Goal: Transaction & Acquisition: Book appointment/travel/reservation

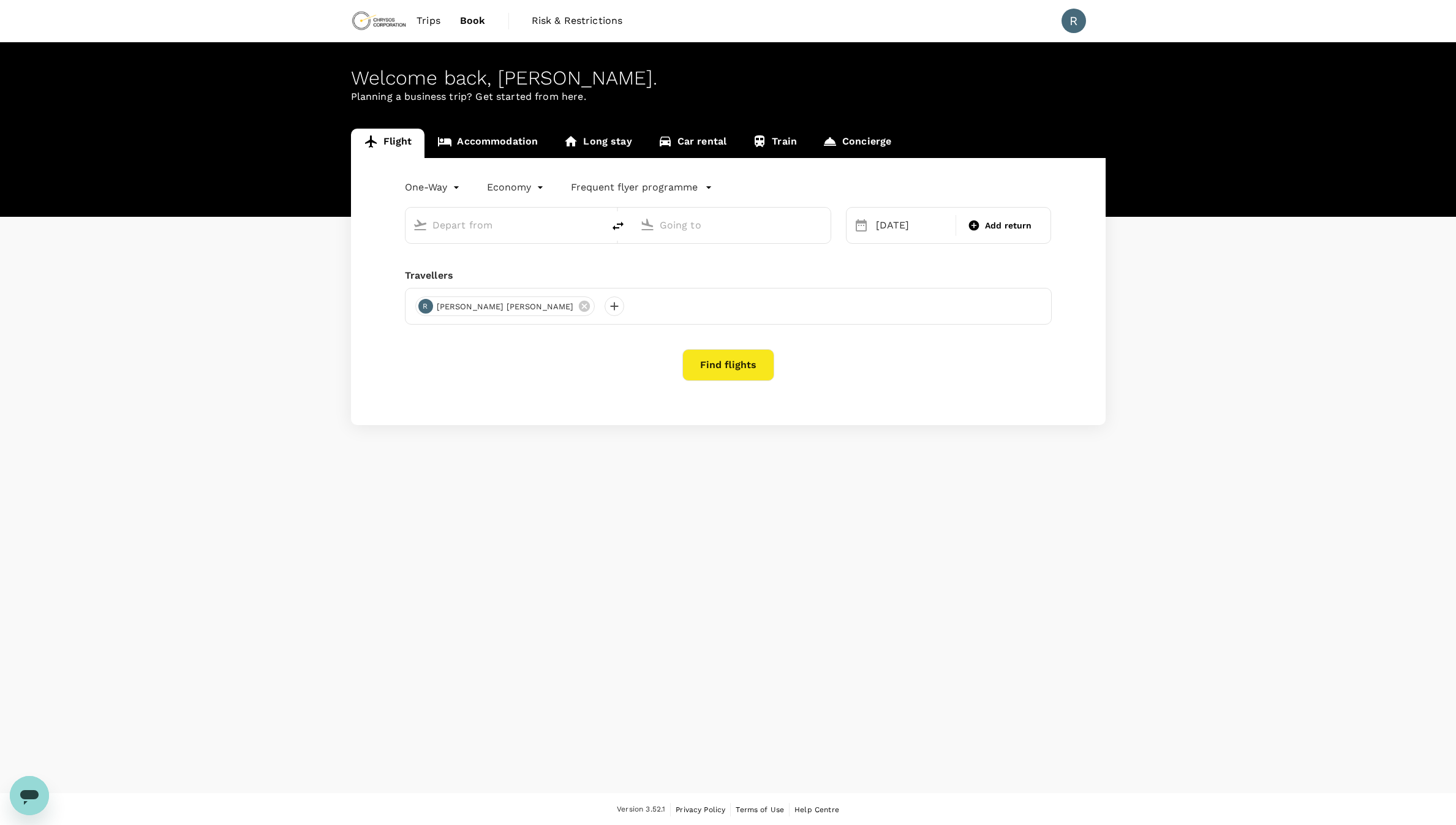
type input "[GEOGRAPHIC_DATA], [GEOGRAPHIC_DATA] (any)"
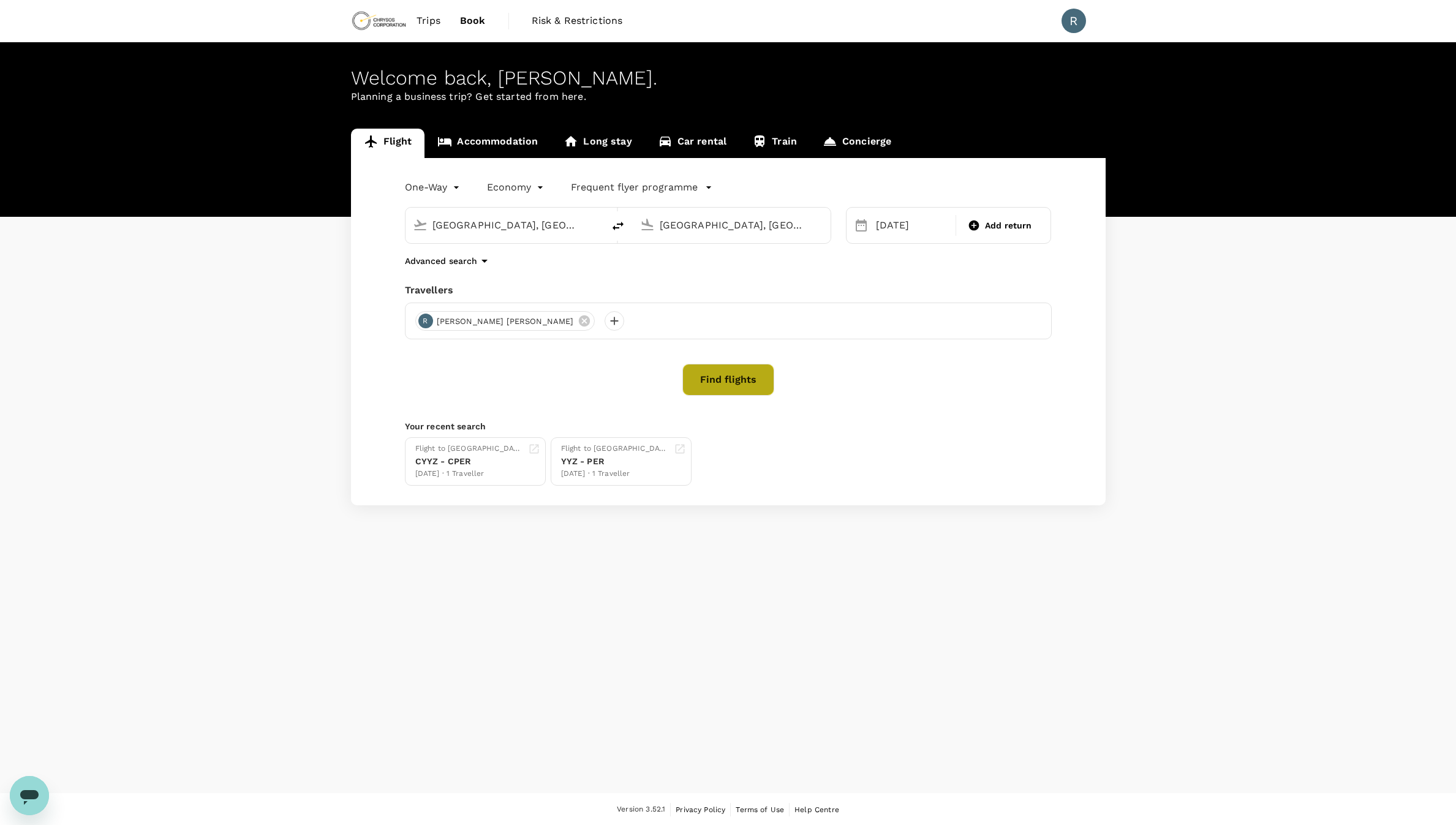
click at [752, 380] on button "Find flights" at bounding box center [728, 380] width 92 height 32
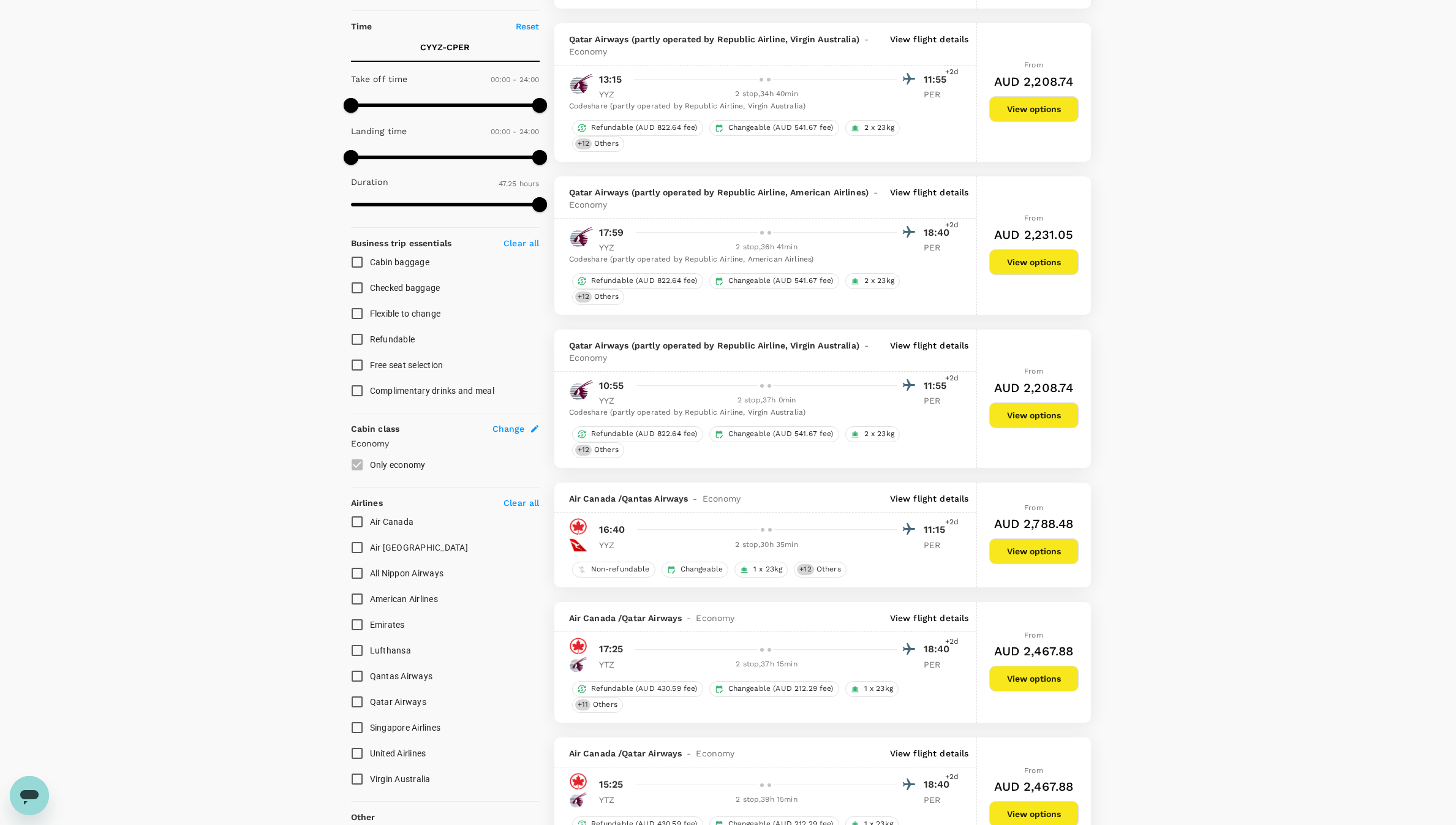
scroll to position [276, 0]
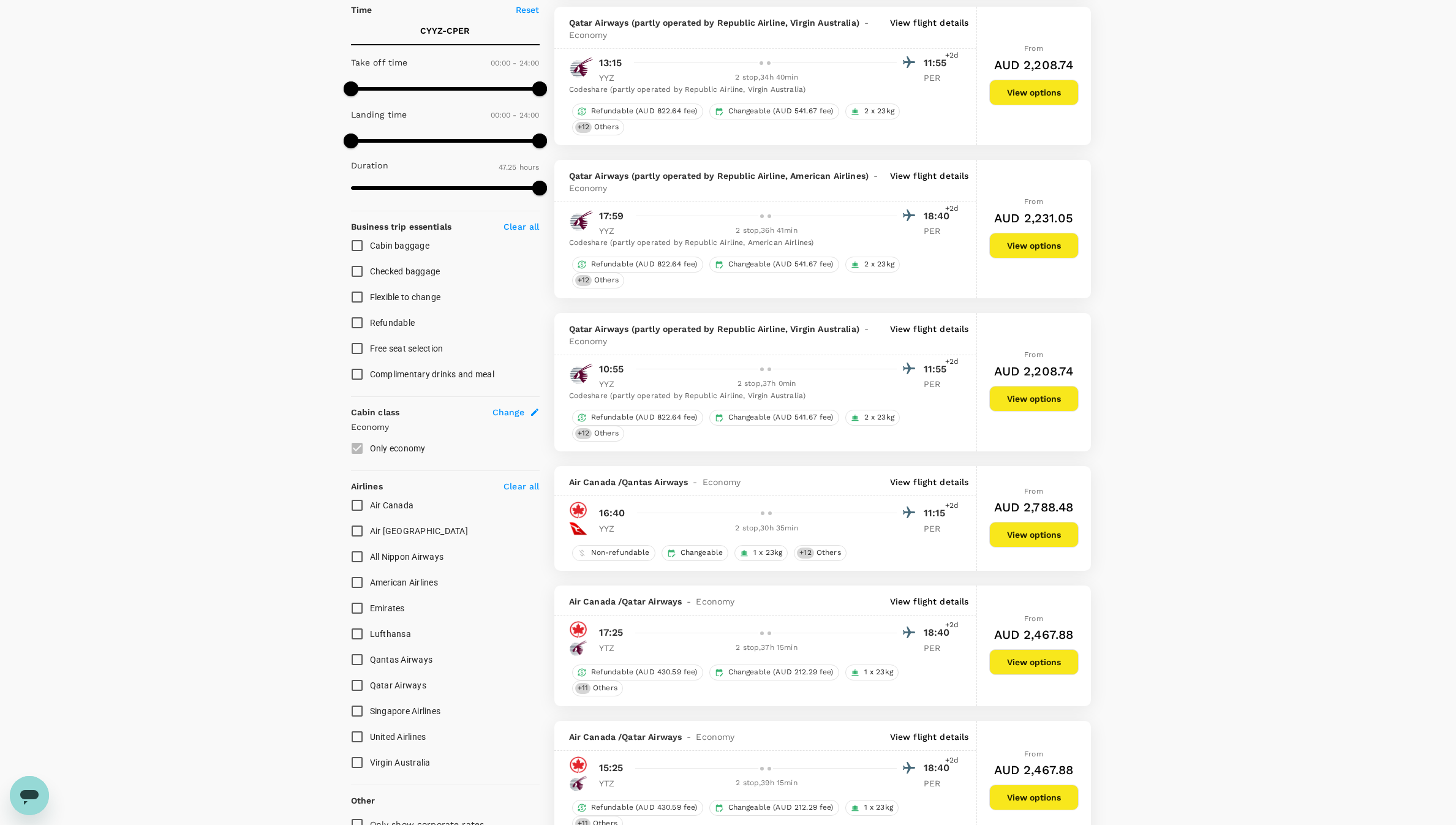
type input "4065"
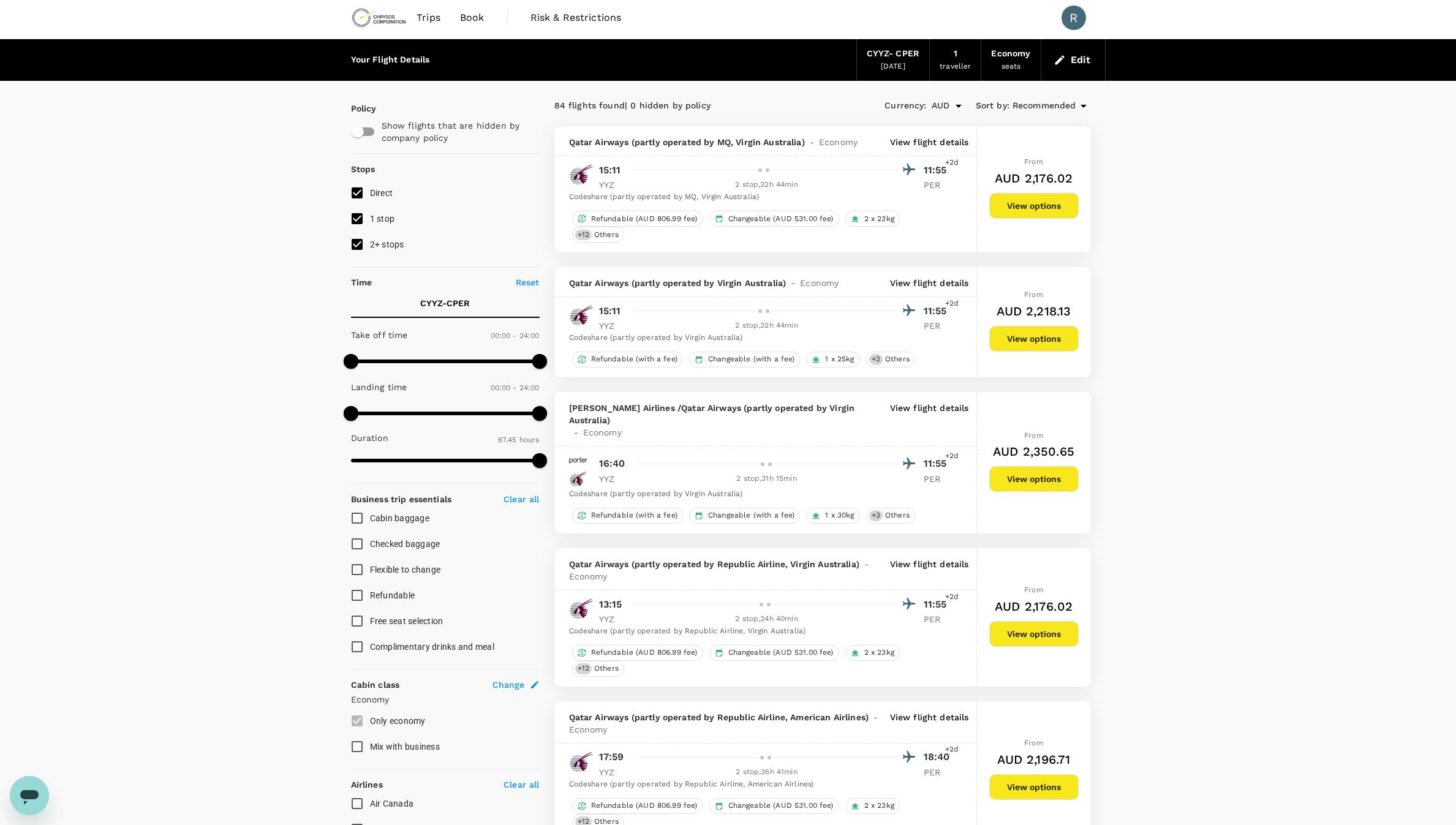
scroll to position [0, 0]
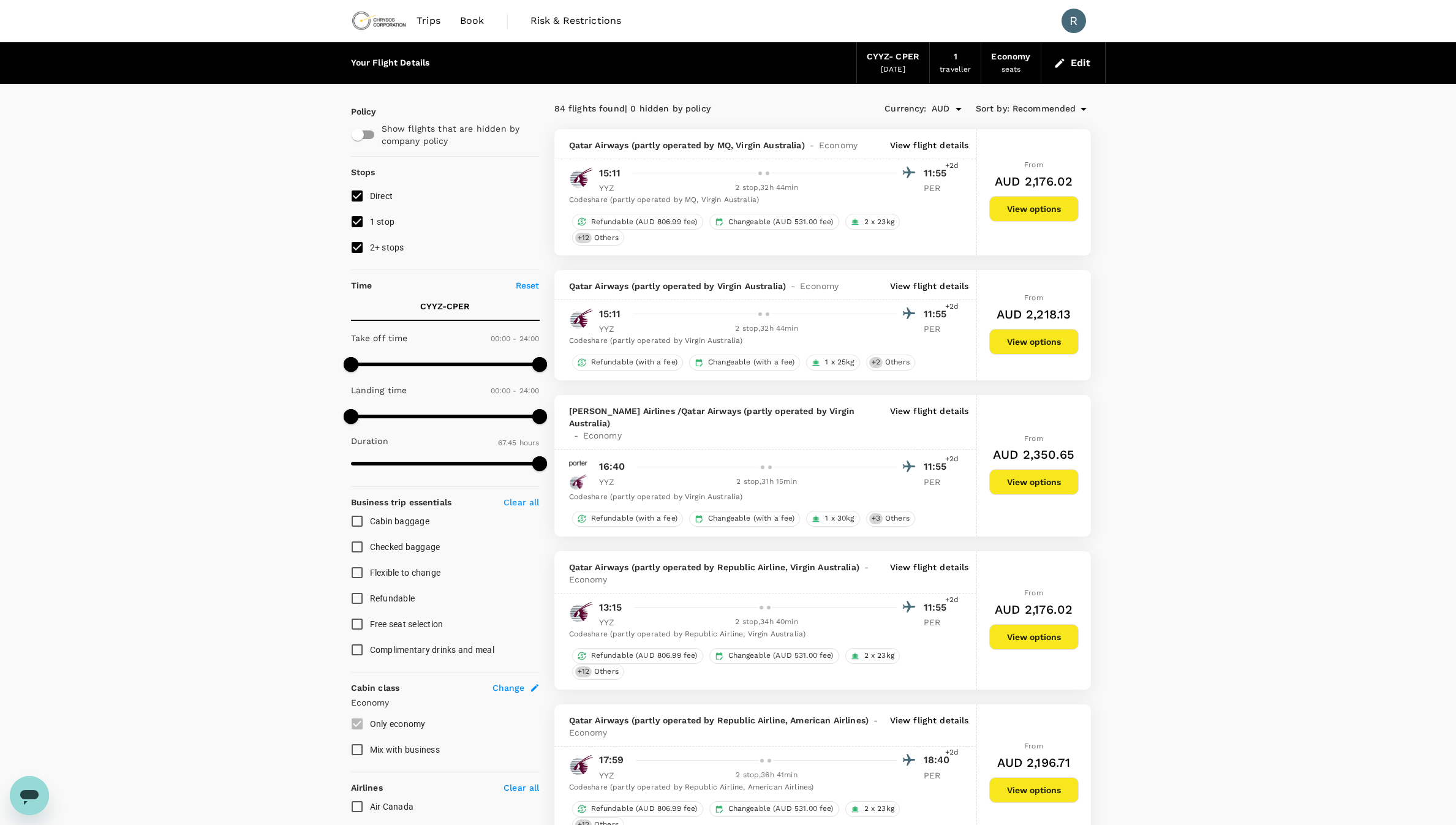
click at [943, 141] on p "View flight details" at bounding box center [929, 145] width 79 height 12
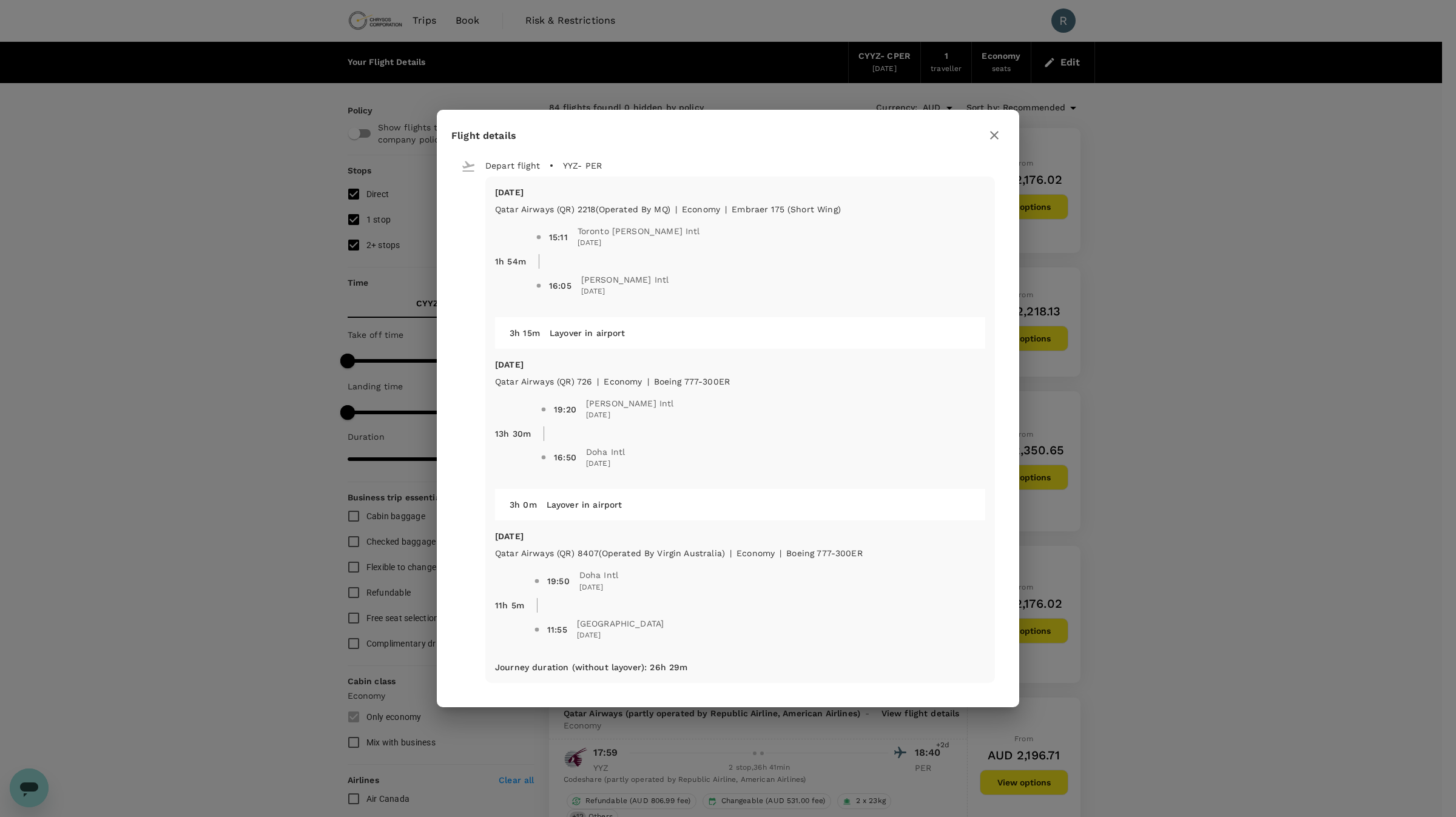
click at [991, 136] on icon "button" at bounding box center [994, 135] width 15 height 15
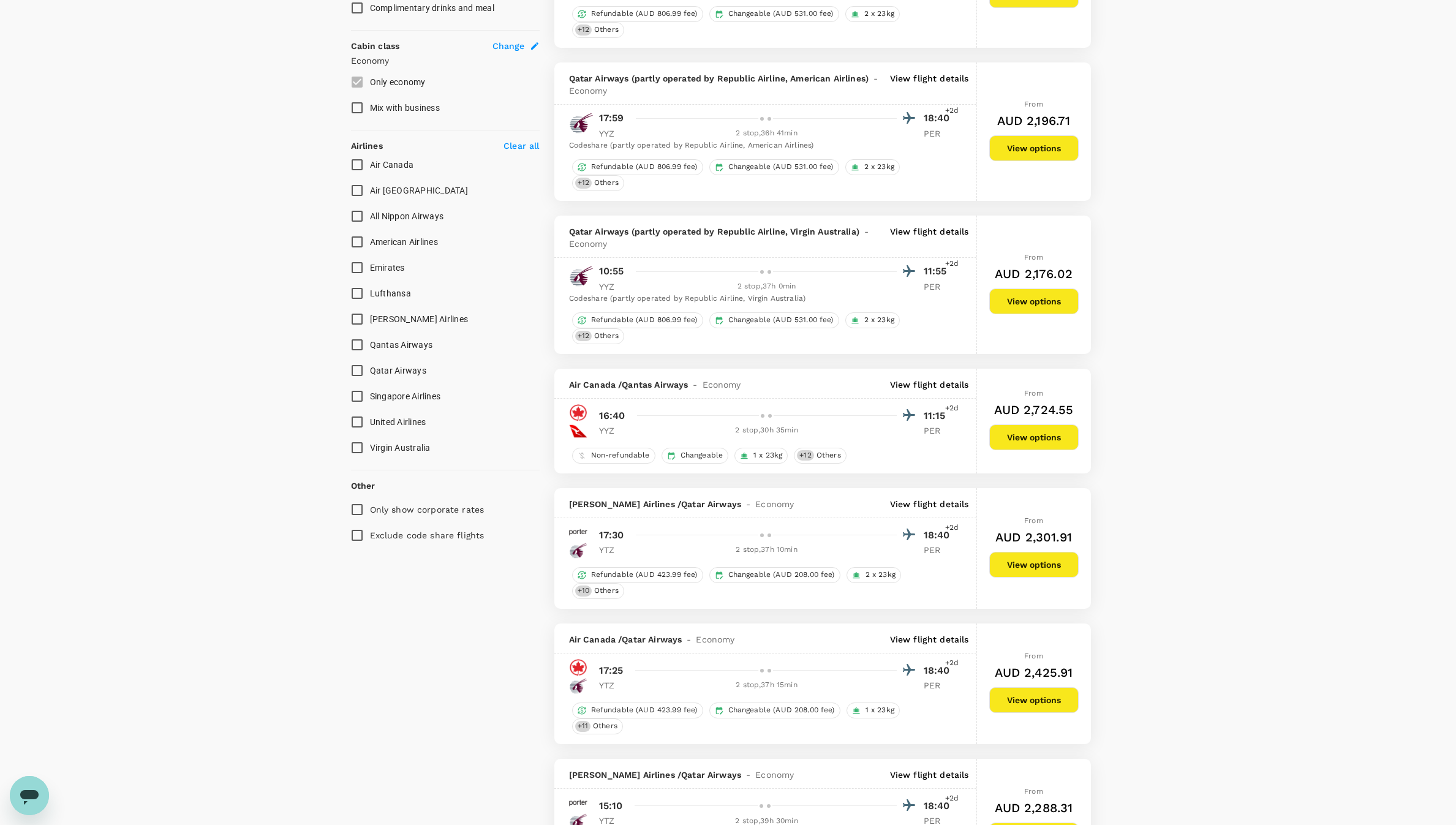
scroll to position [643, 0]
click at [1018, 429] on button "View options" at bounding box center [1034, 436] width 89 height 26
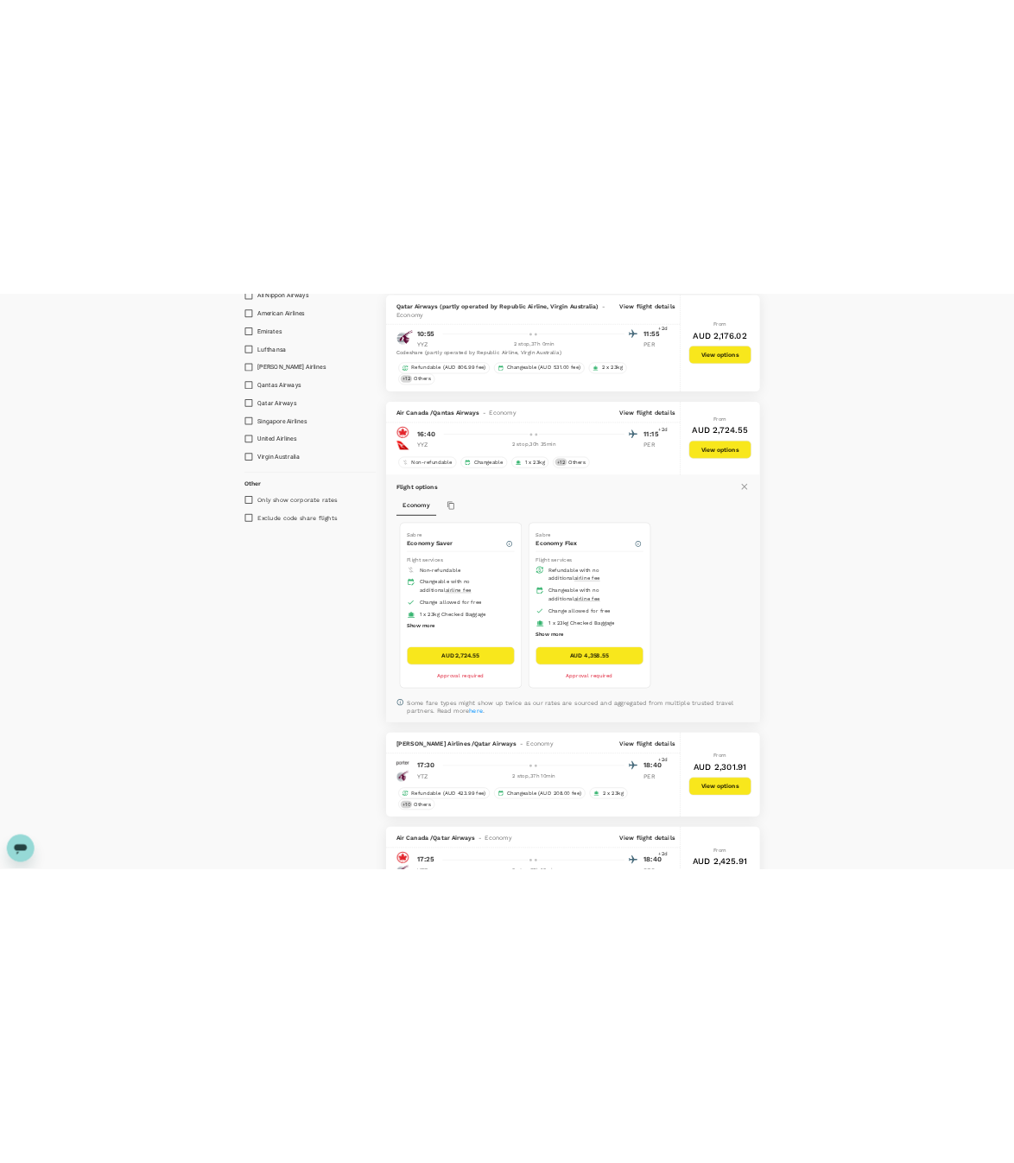
scroll to position [1149, 0]
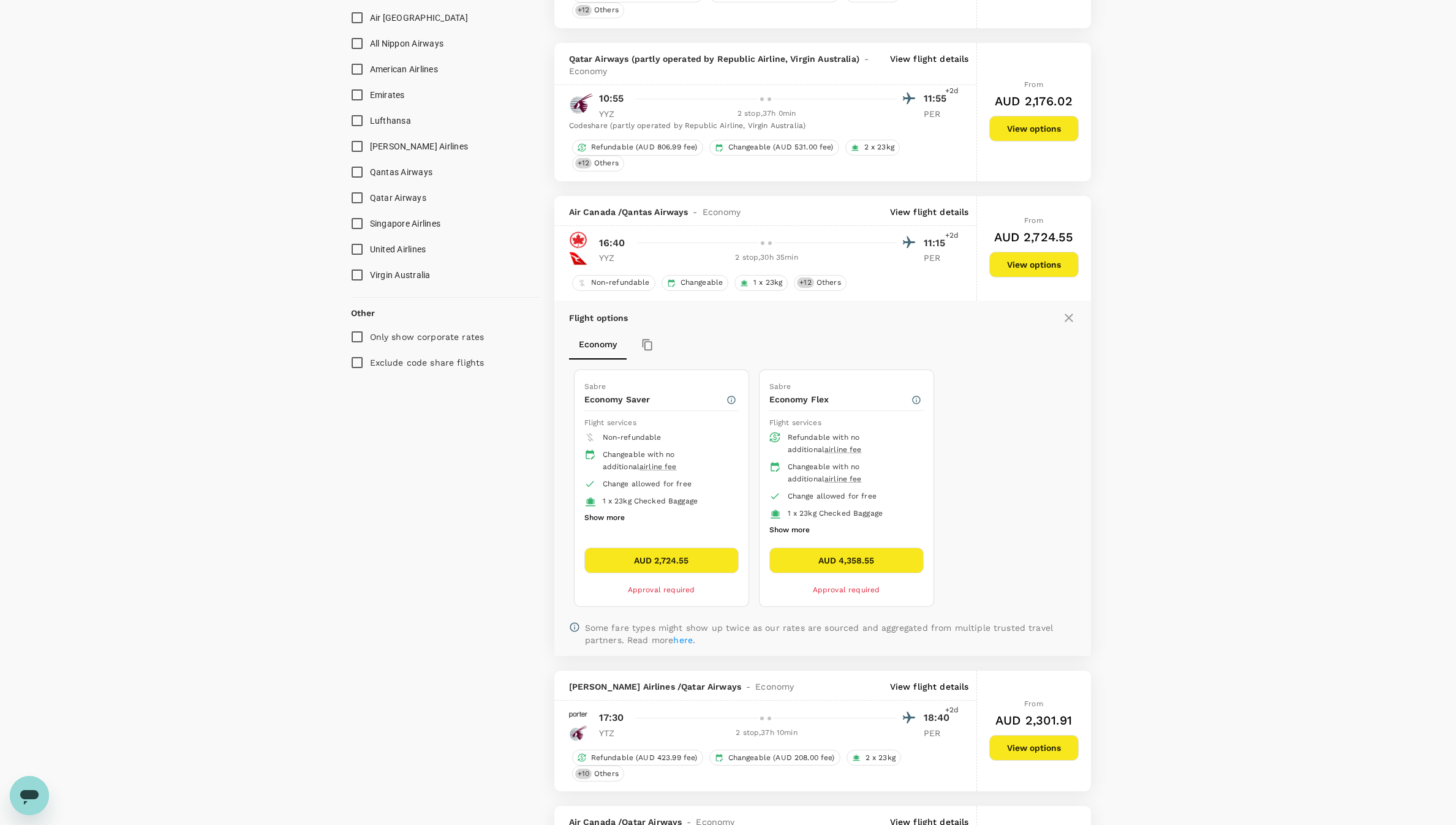
click at [962, 206] on p "View flight details" at bounding box center [929, 211] width 79 height 12
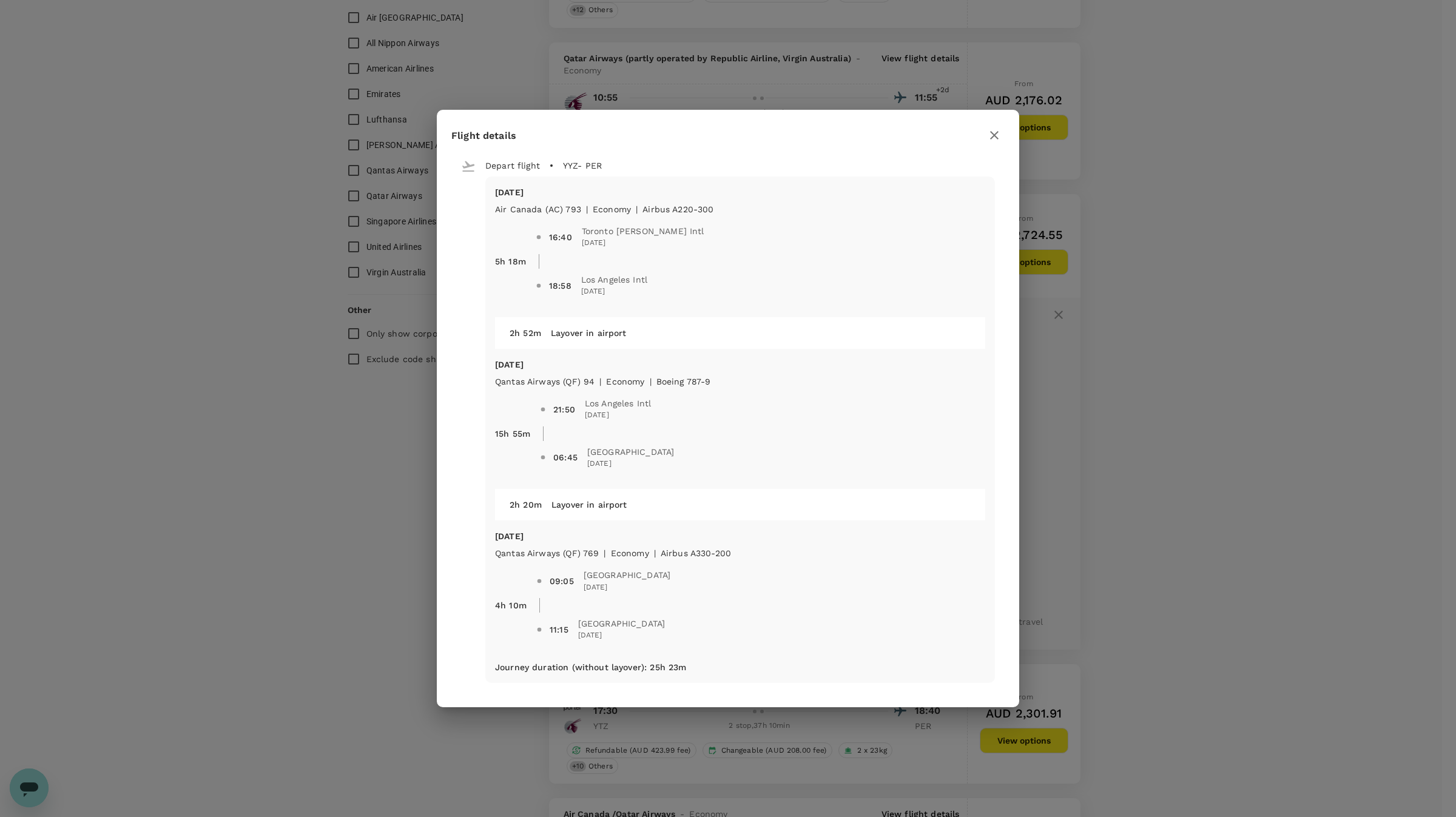
click at [1002, 131] on button "button" at bounding box center [994, 135] width 20 height 20
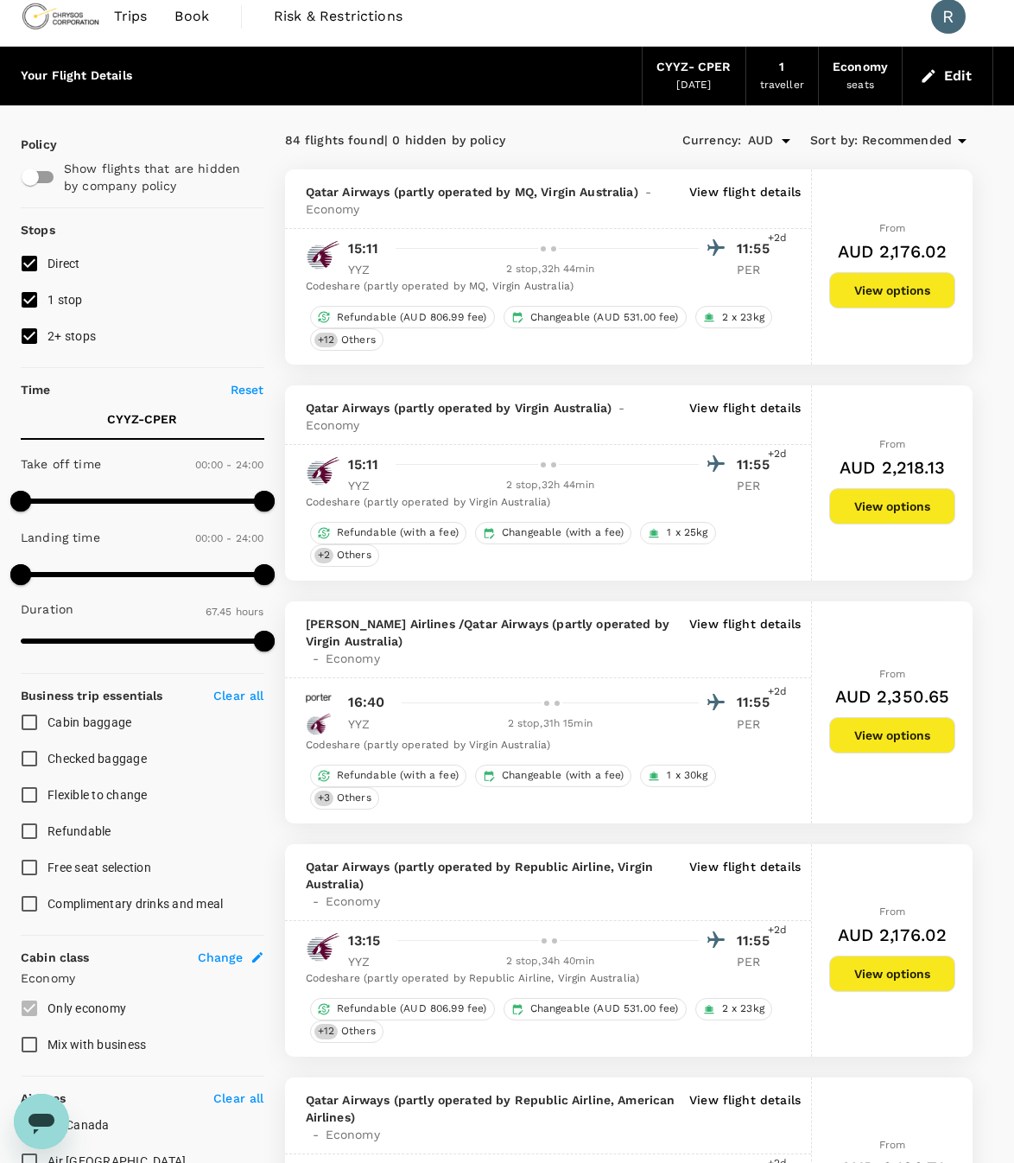
scroll to position [0, 0]
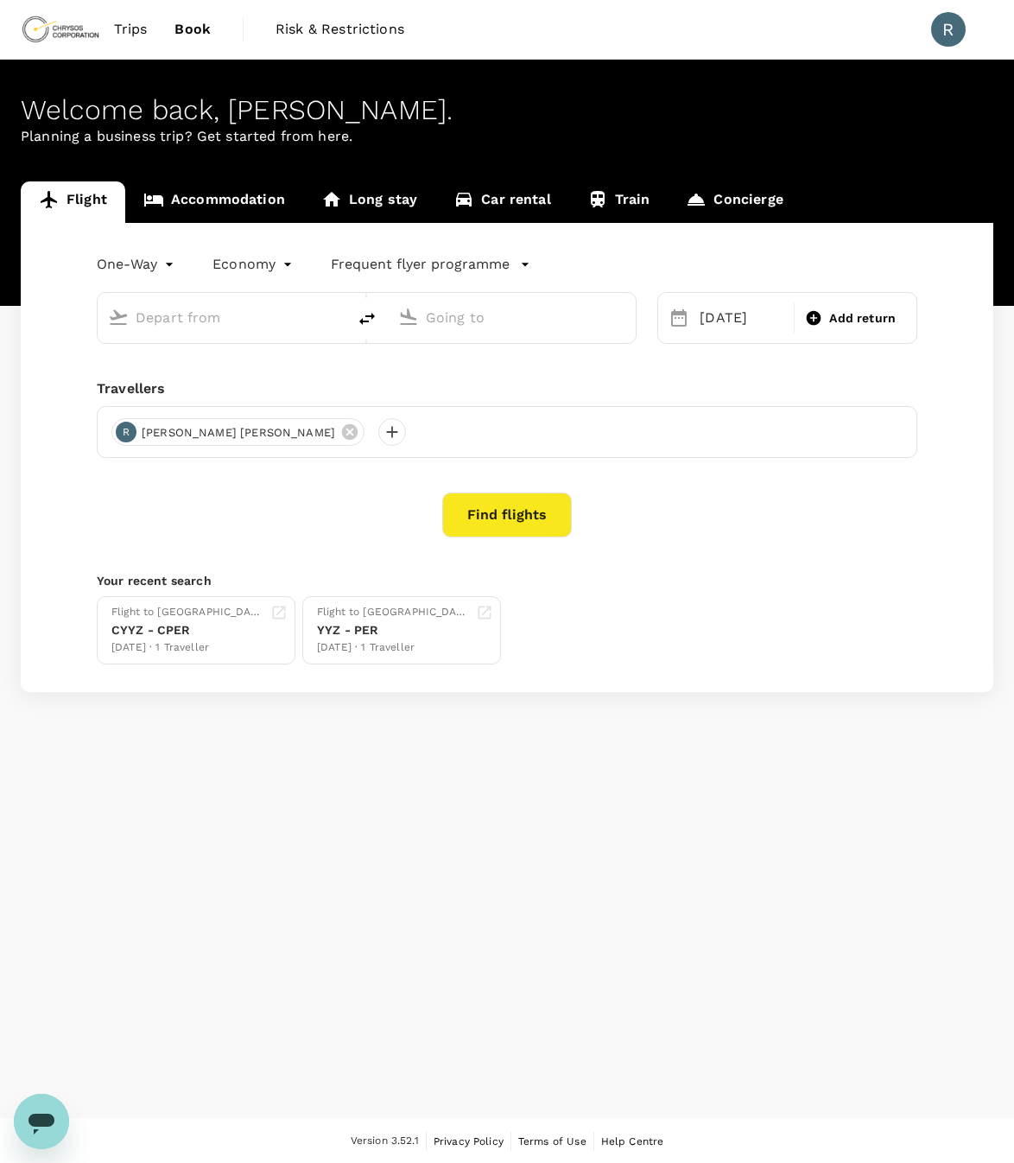
type input "[GEOGRAPHIC_DATA], [GEOGRAPHIC_DATA] (any)"
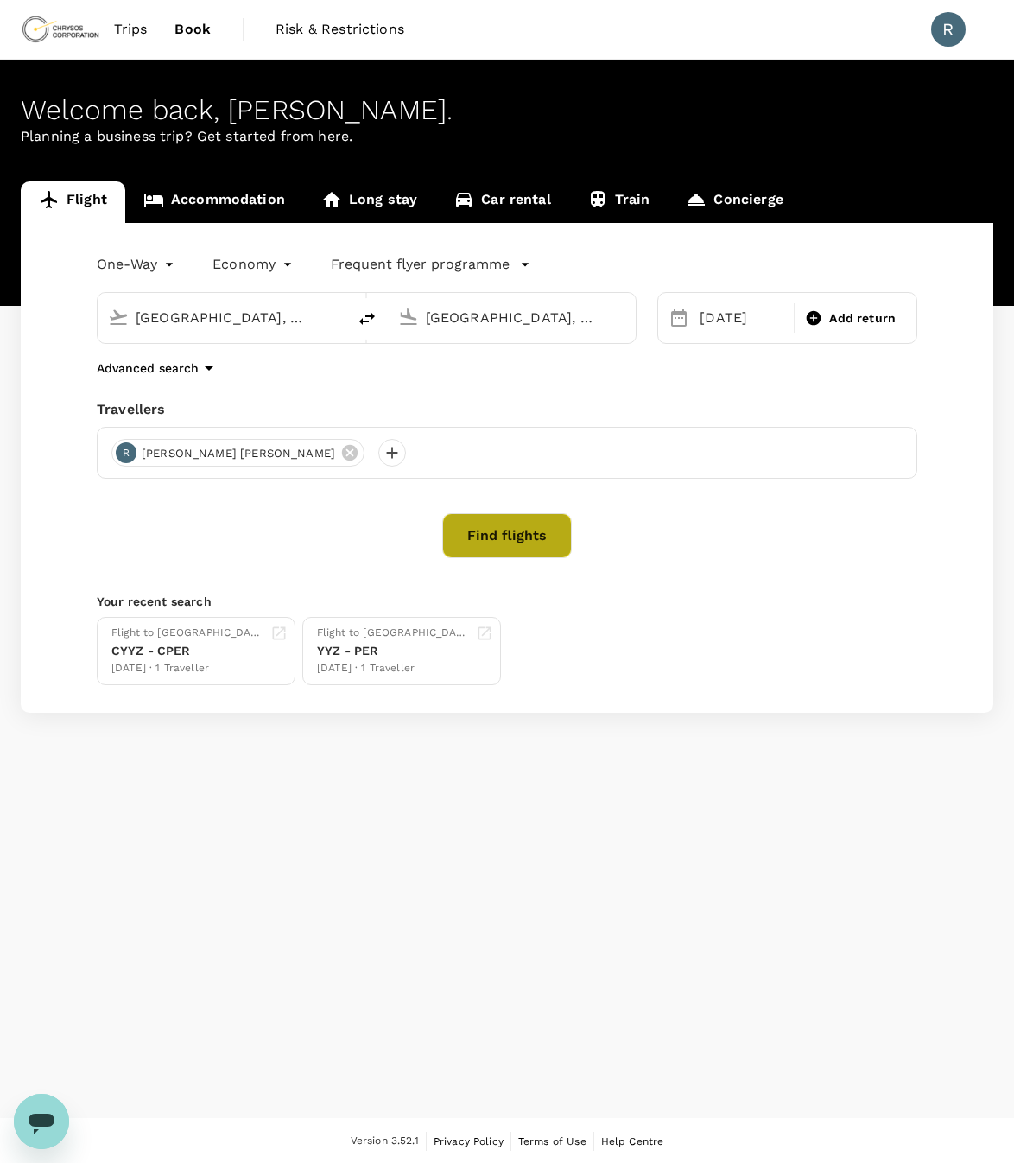
click at [464, 537] on button "Find flights" at bounding box center [507, 535] width 130 height 45
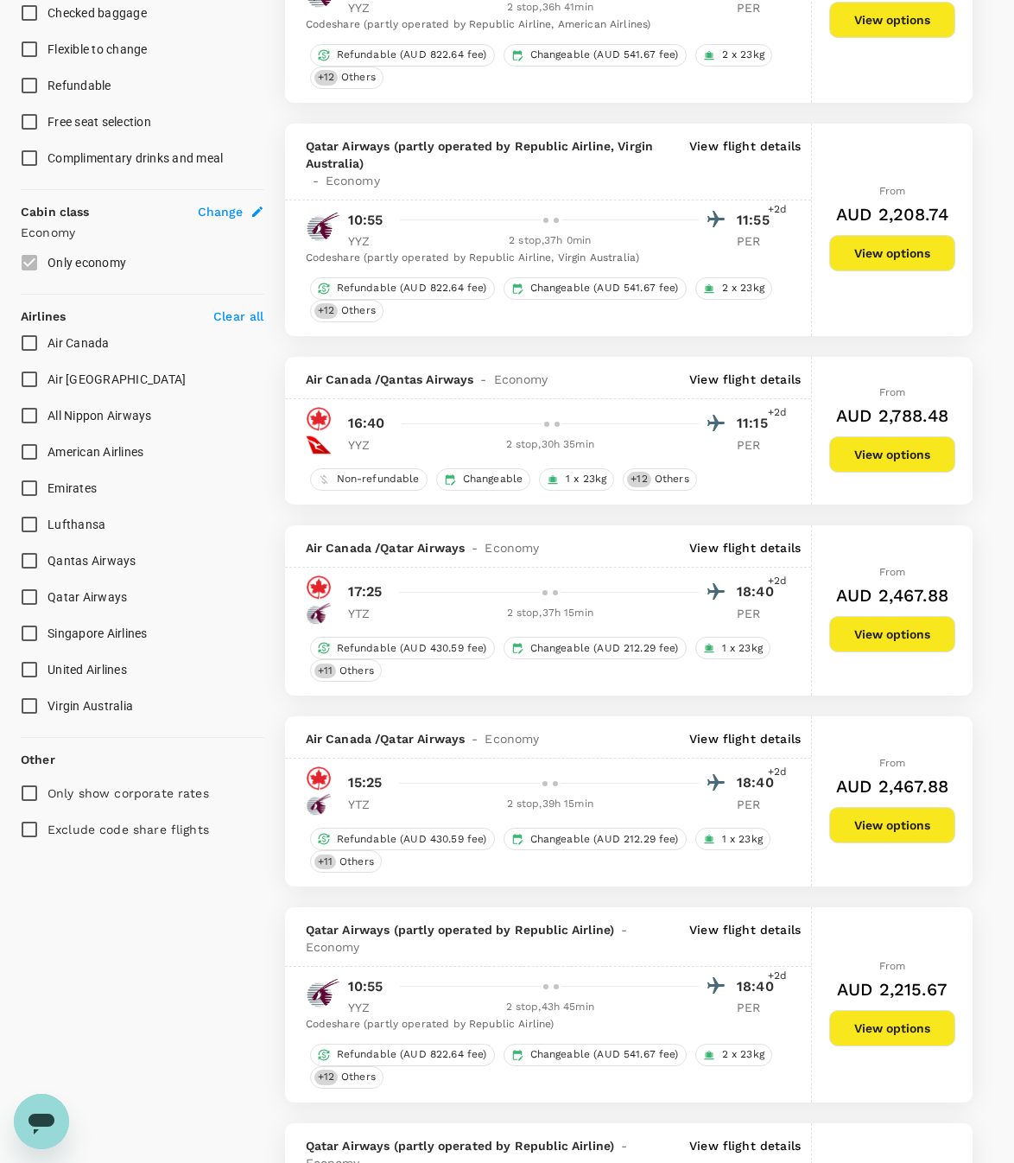
scroll to position [777, 0]
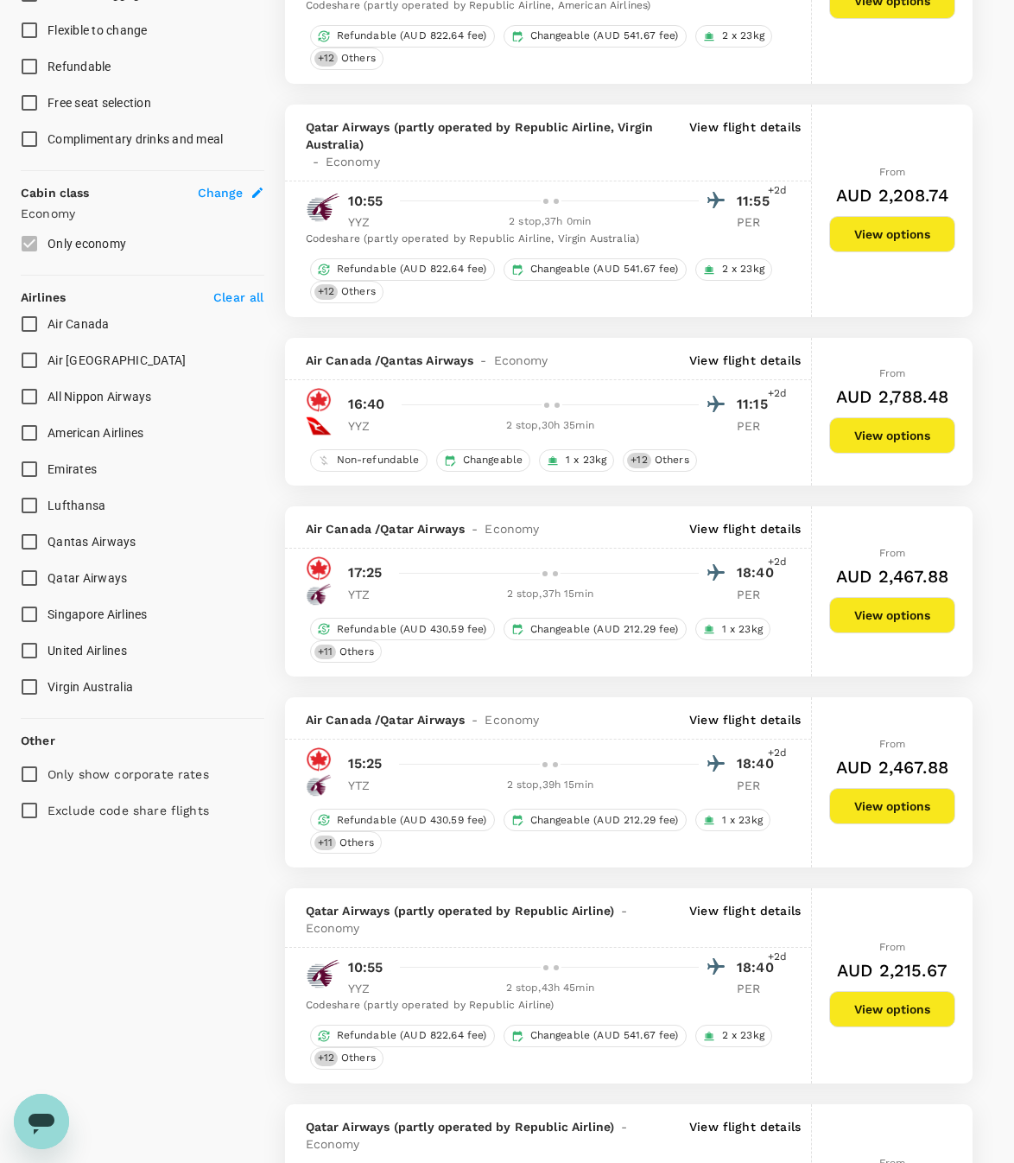
type input "4065"
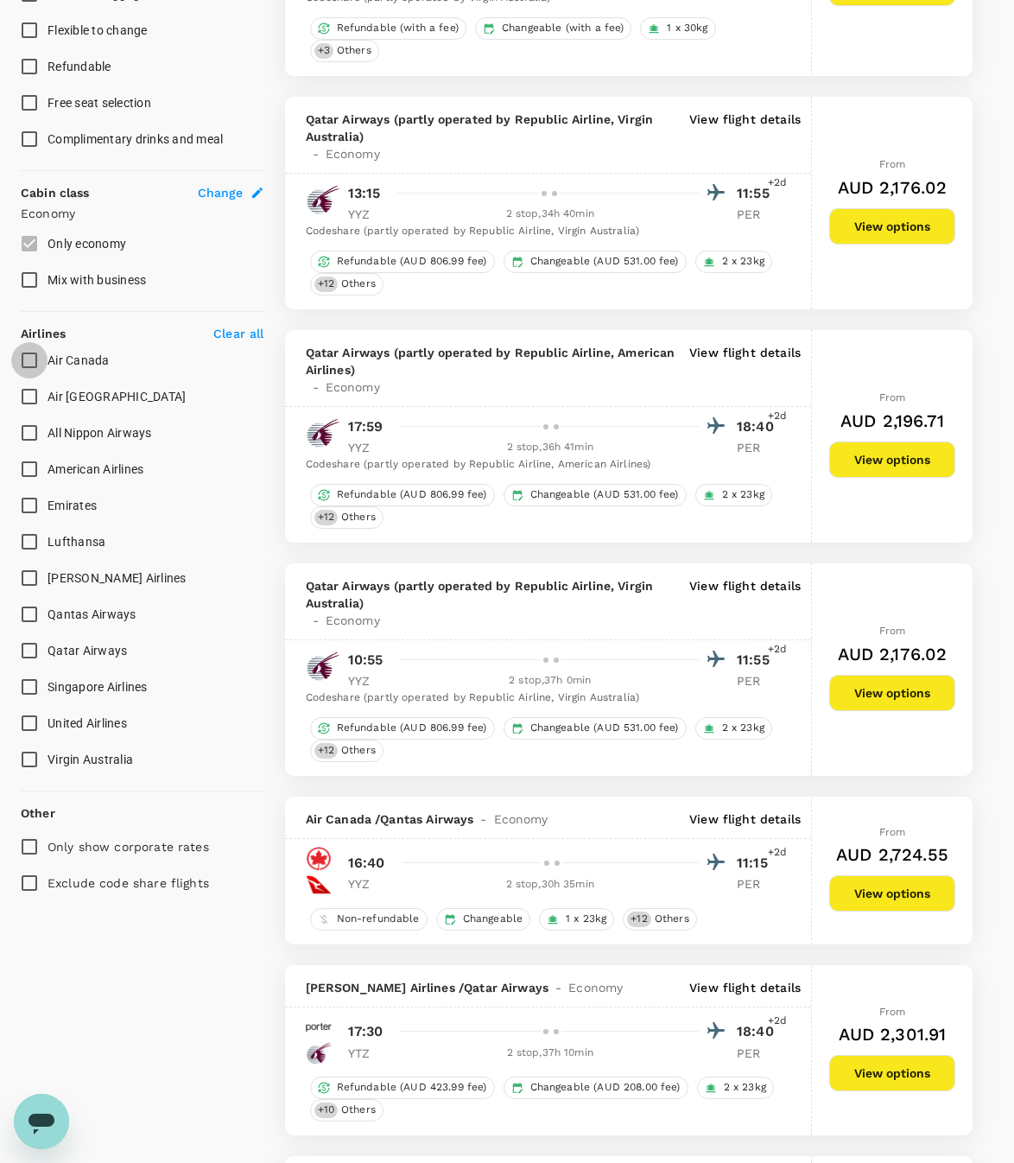
click at [32, 359] on input "Air Canada" at bounding box center [29, 360] width 36 height 36
checkbox input "true"
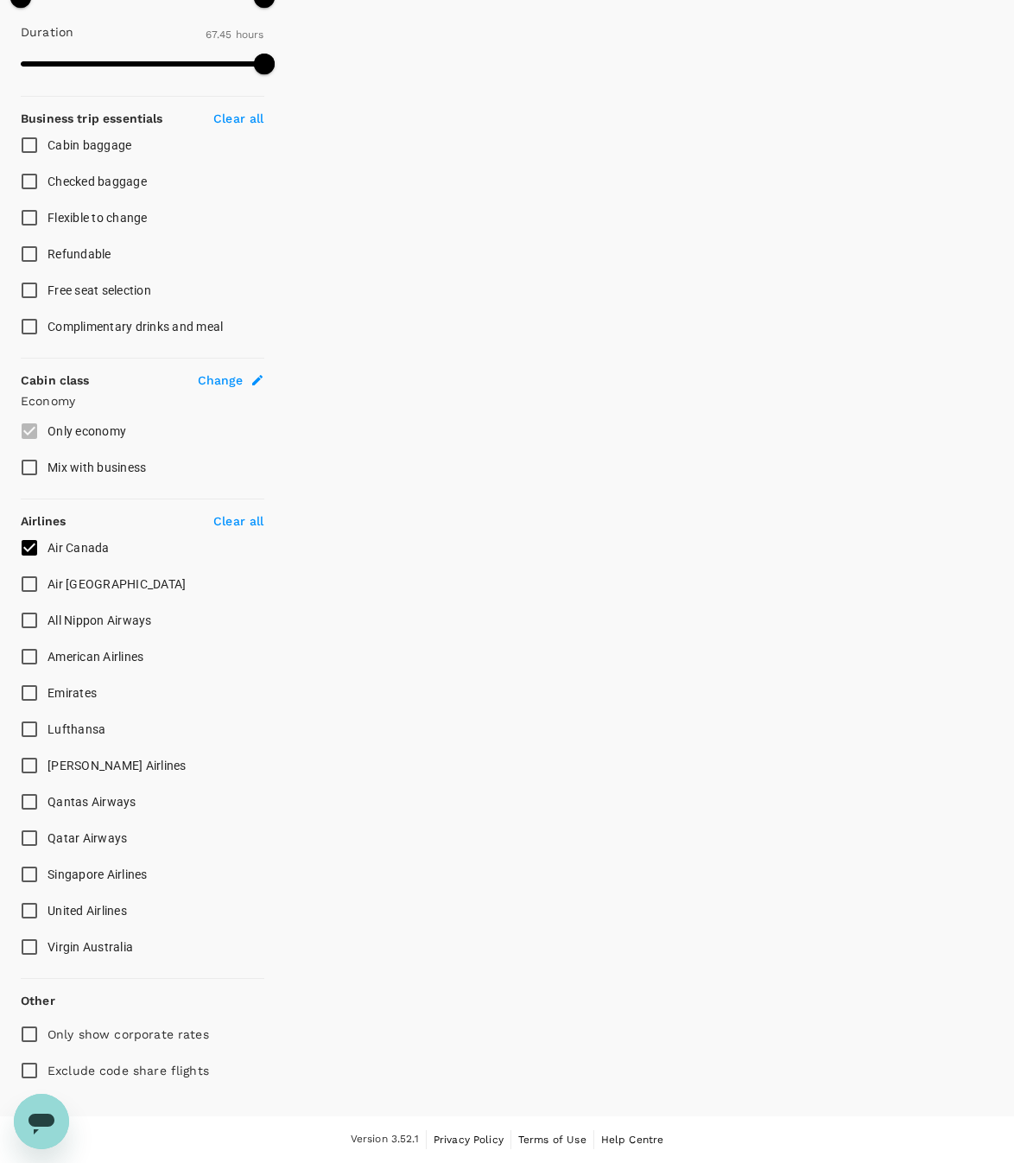
click at [33, 797] on input "Qantas Airways" at bounding box center [29, 801] width 36 height 36
checkbox input "true"
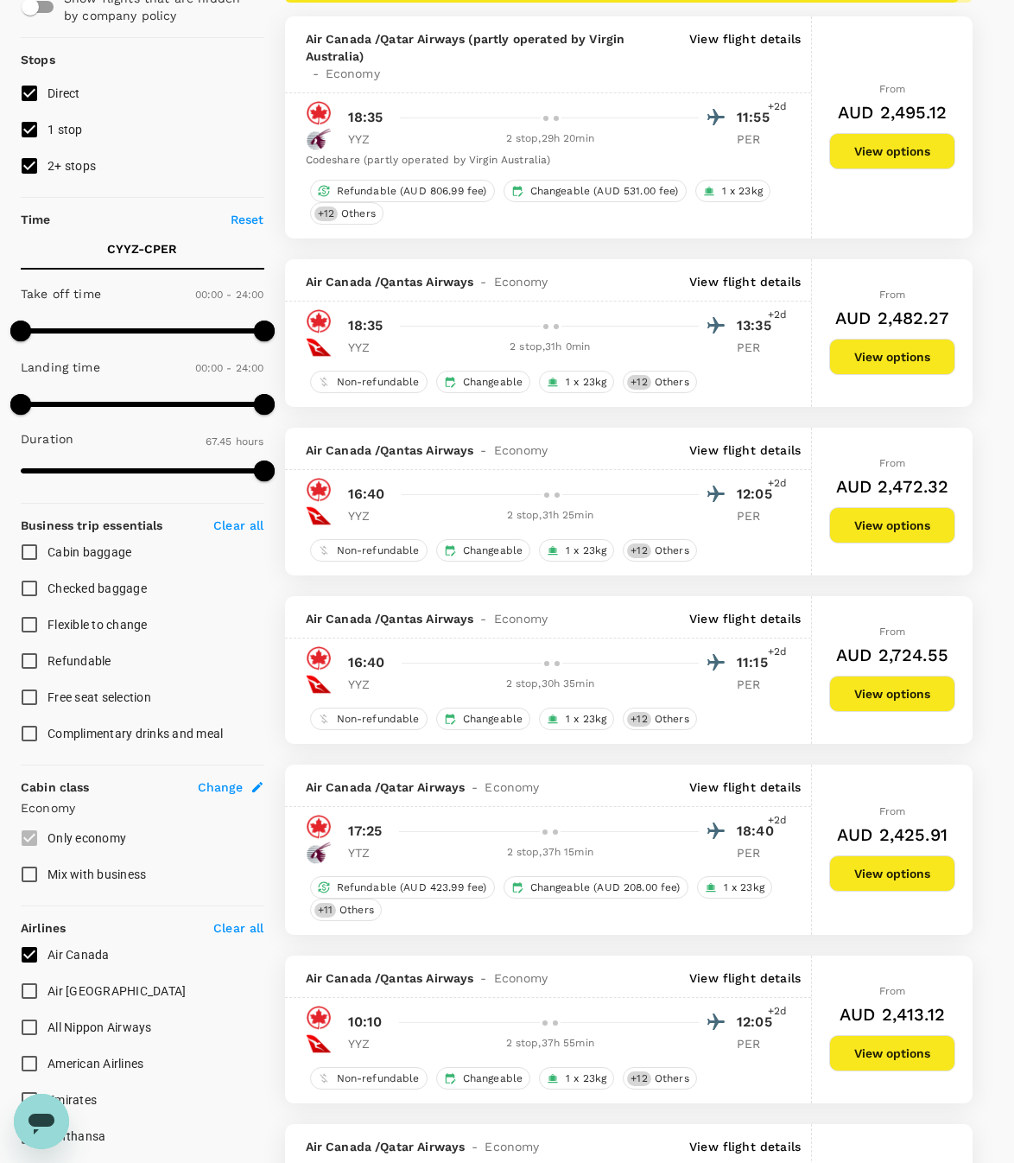
scroll to position [442, 0]
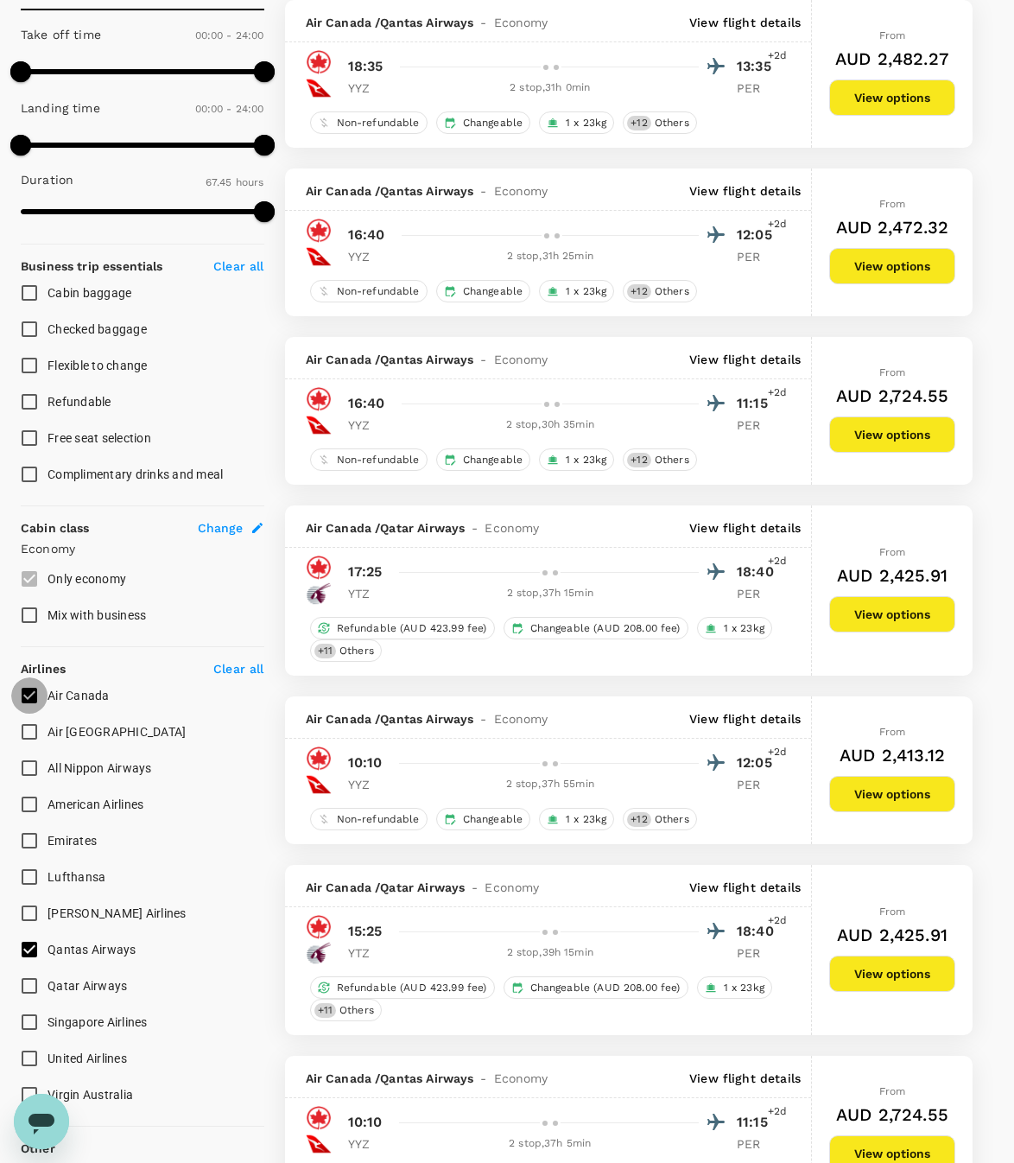
click at [29, 699] on input "Air Canada" at bounding box center [29, 695] width 36 height 36
checkbox input "false"
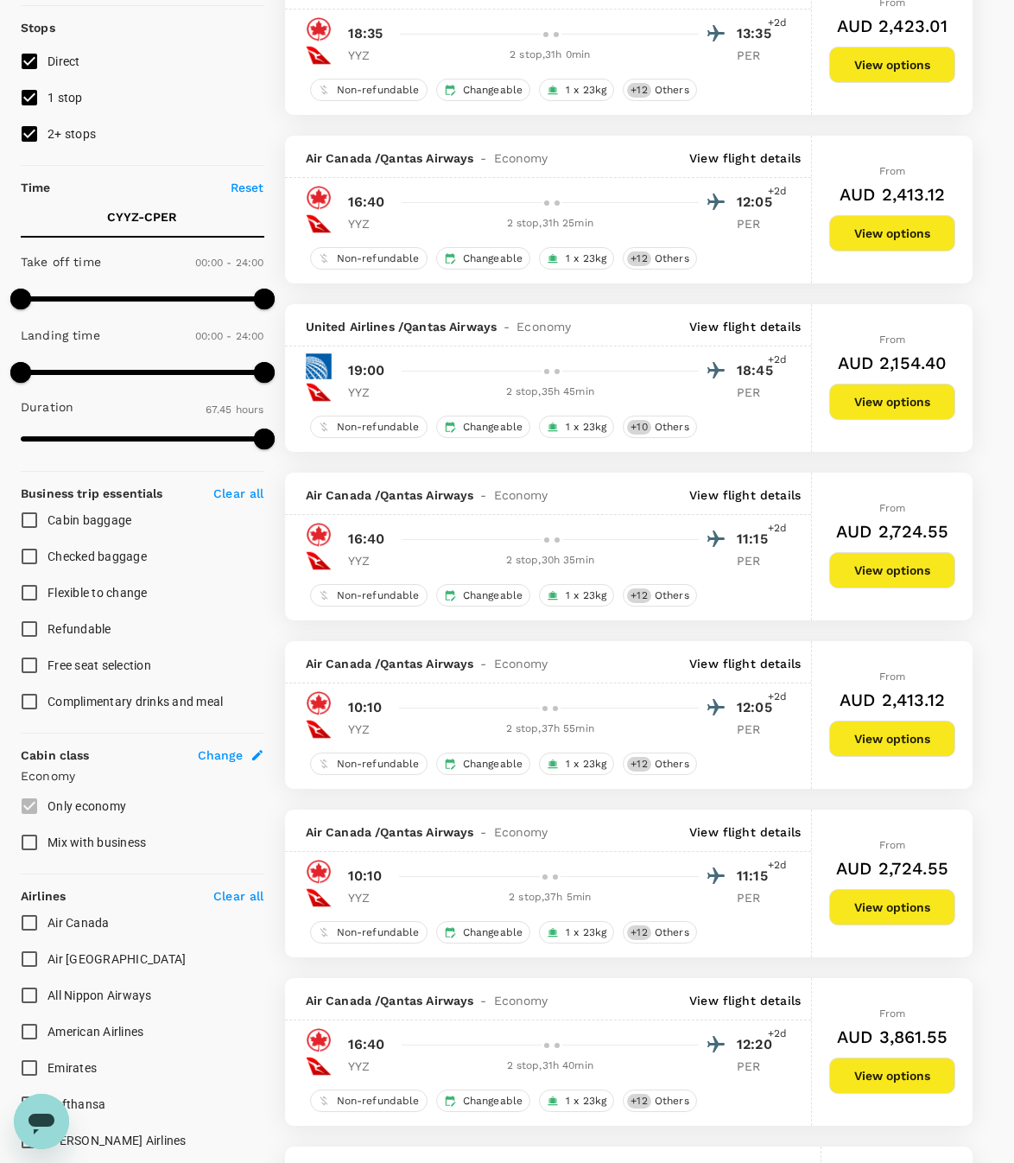
scroll to position [0, 0]
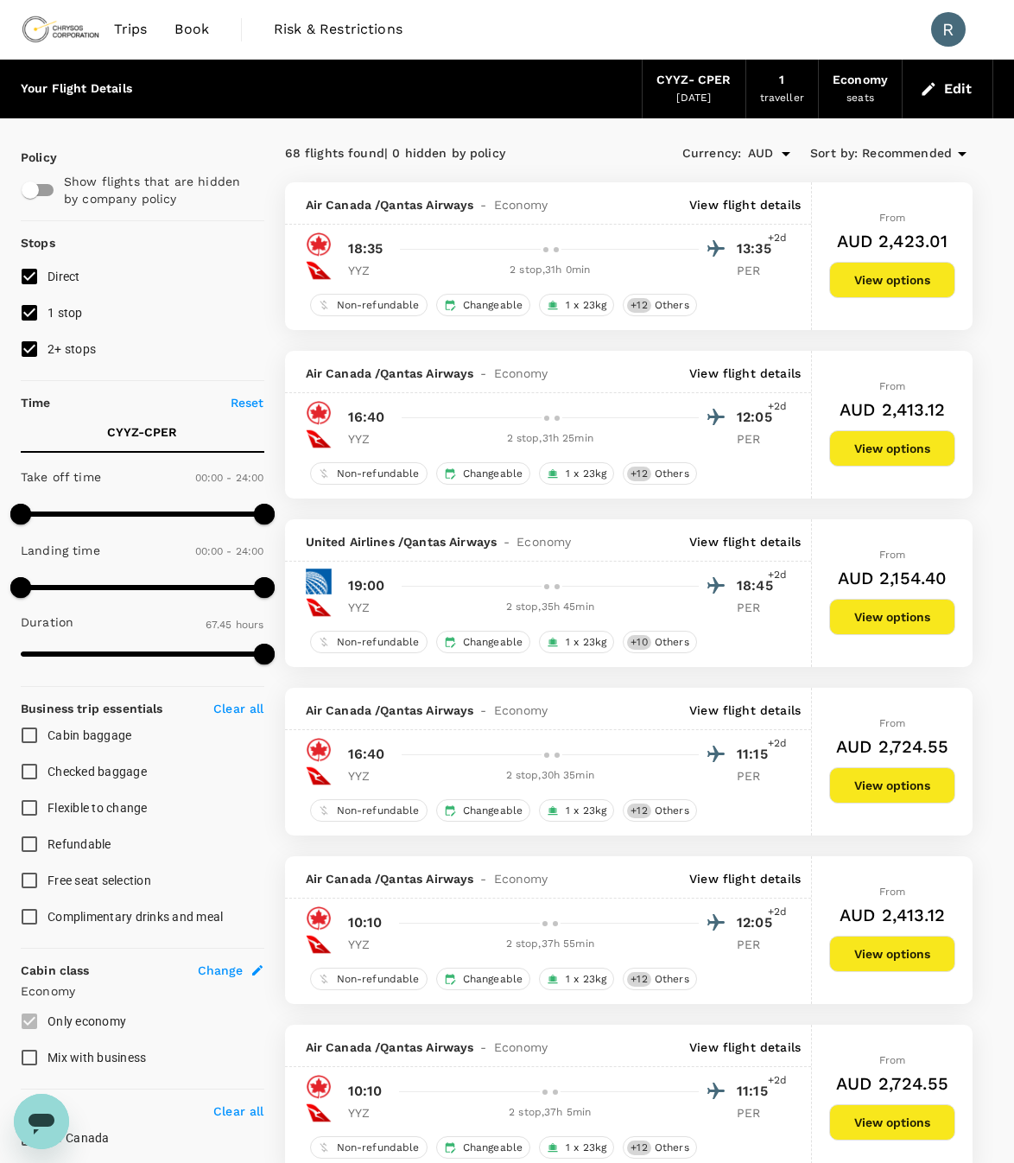
click at [737, 377] on p "View flight details" at bounding box center [744, 372] width 111 height 17
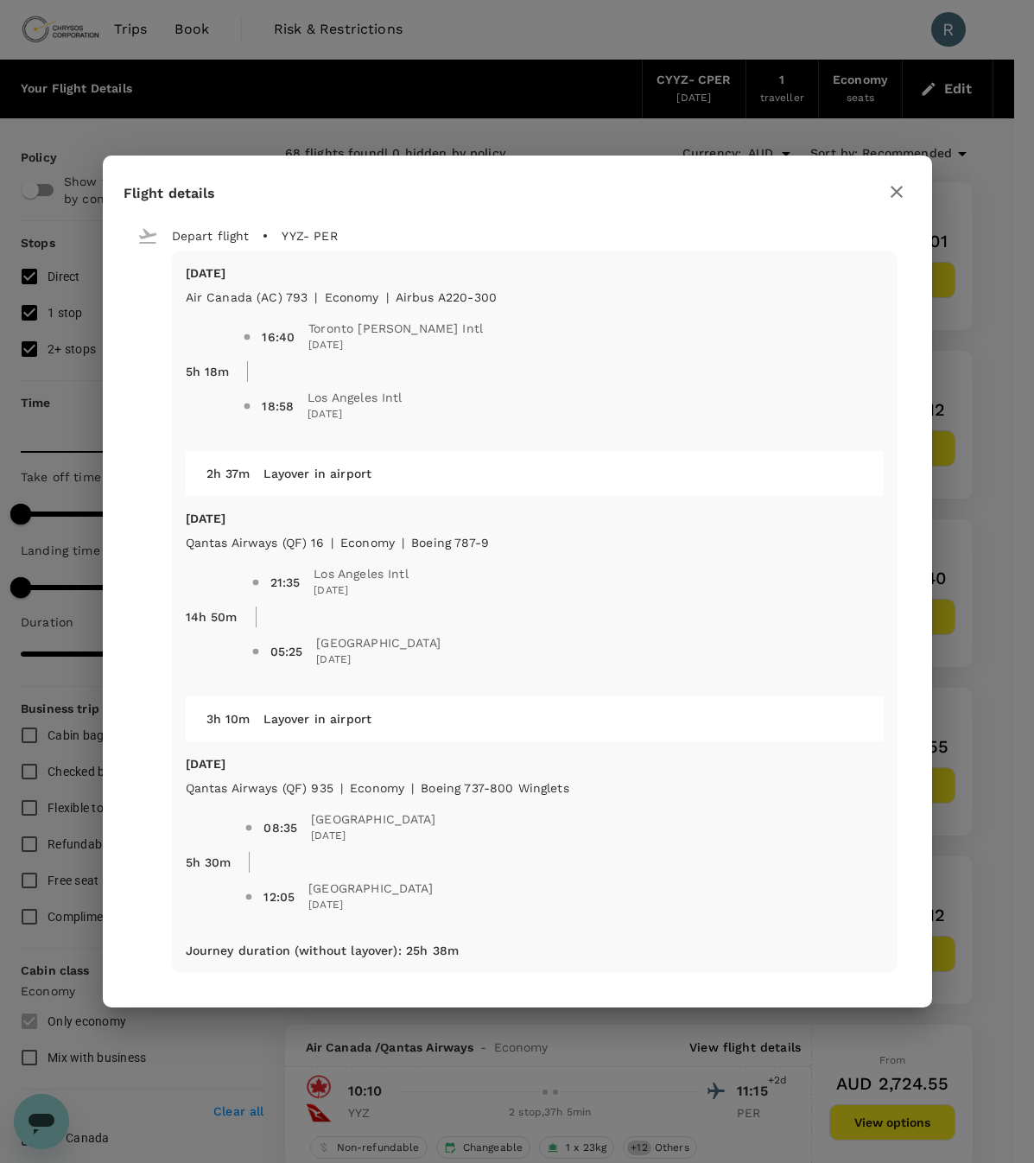
click at [890, 197] on icon "button" at bounding box center [896, 191] width 21 height 21
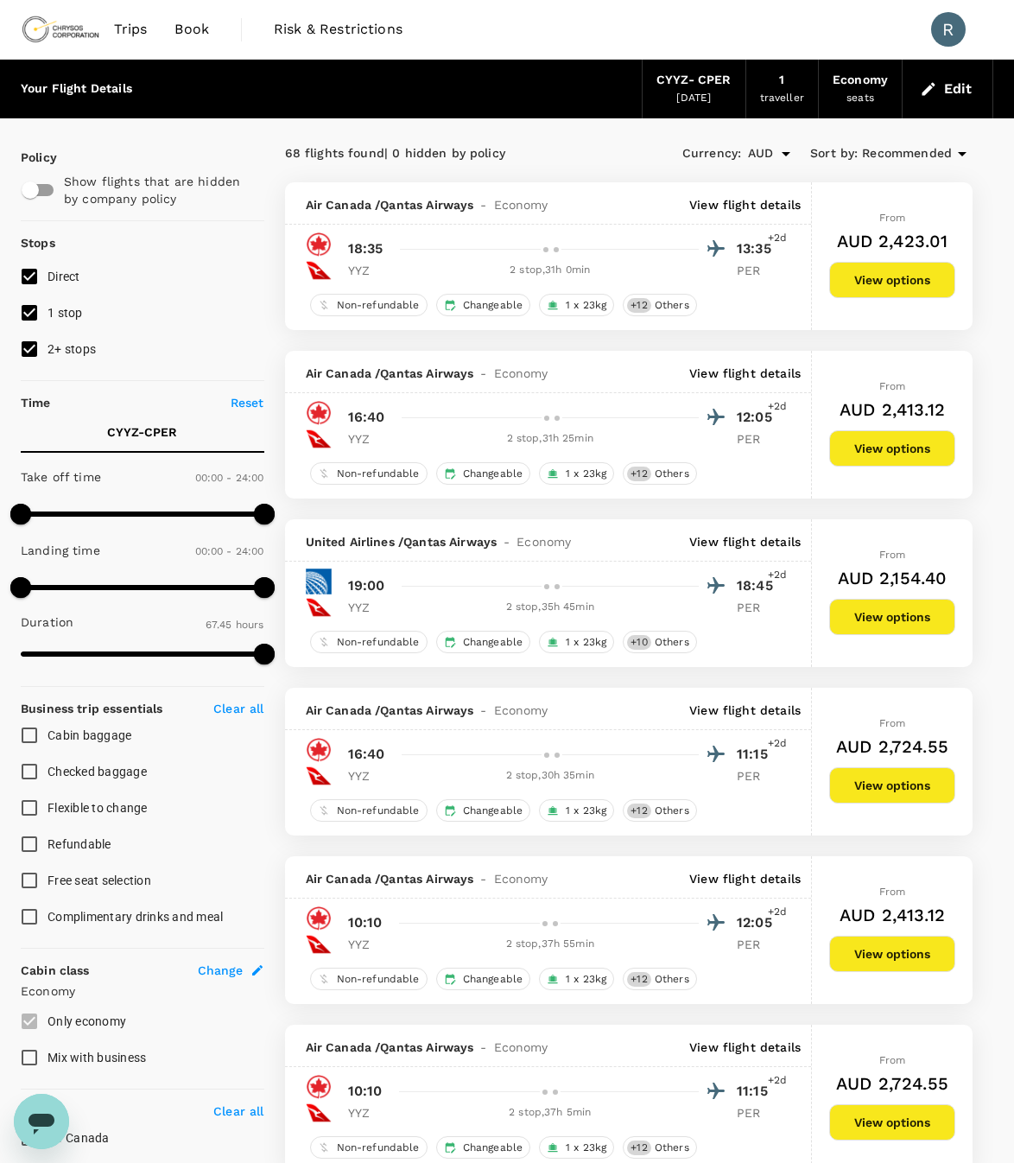
click at [702, 368] on p "View flight details" at bounding box center [744, 372] width 111 height 17
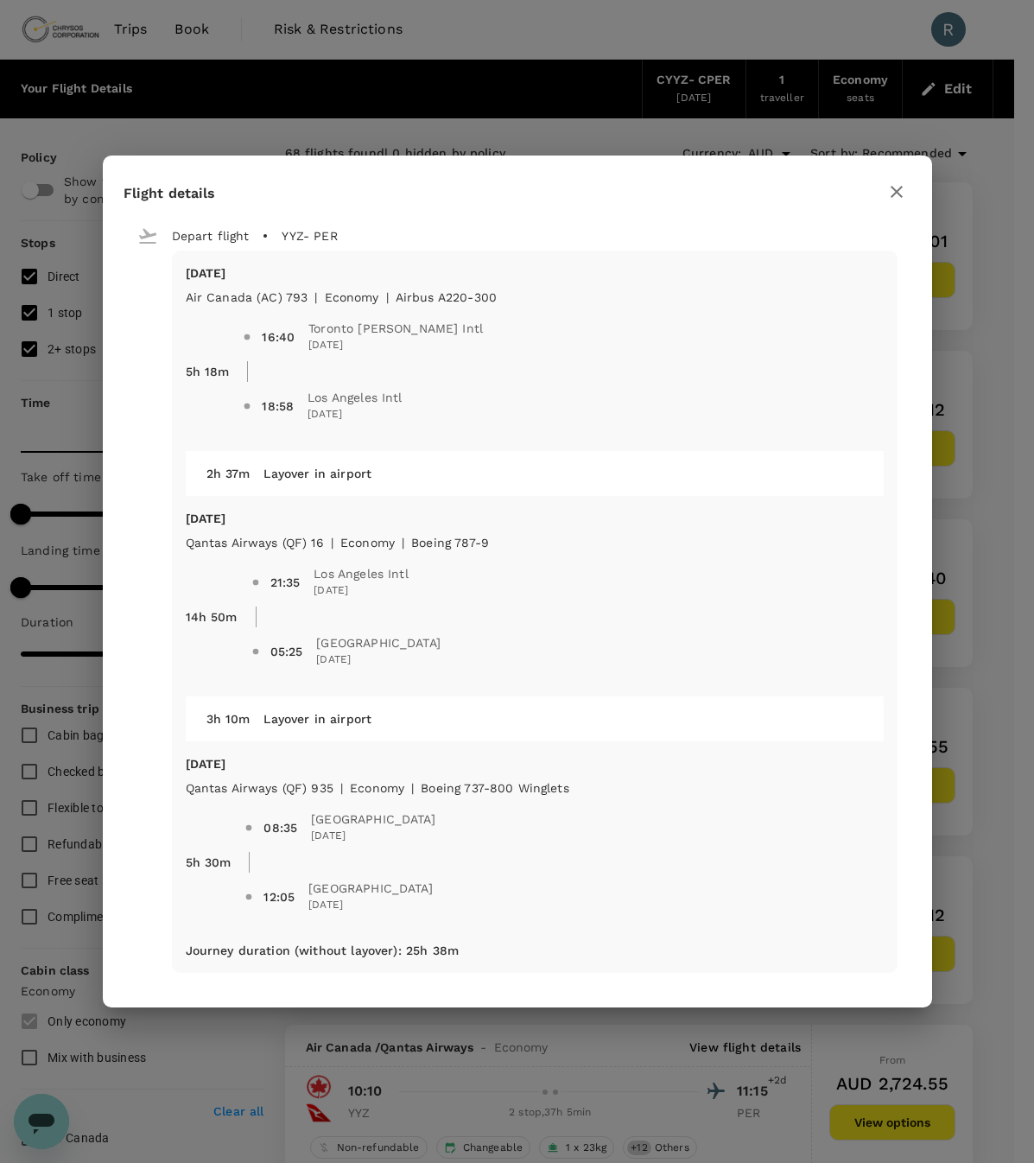
click at [891, 192] on icon "button" at bounding box center [896, 191] width 21 height 21
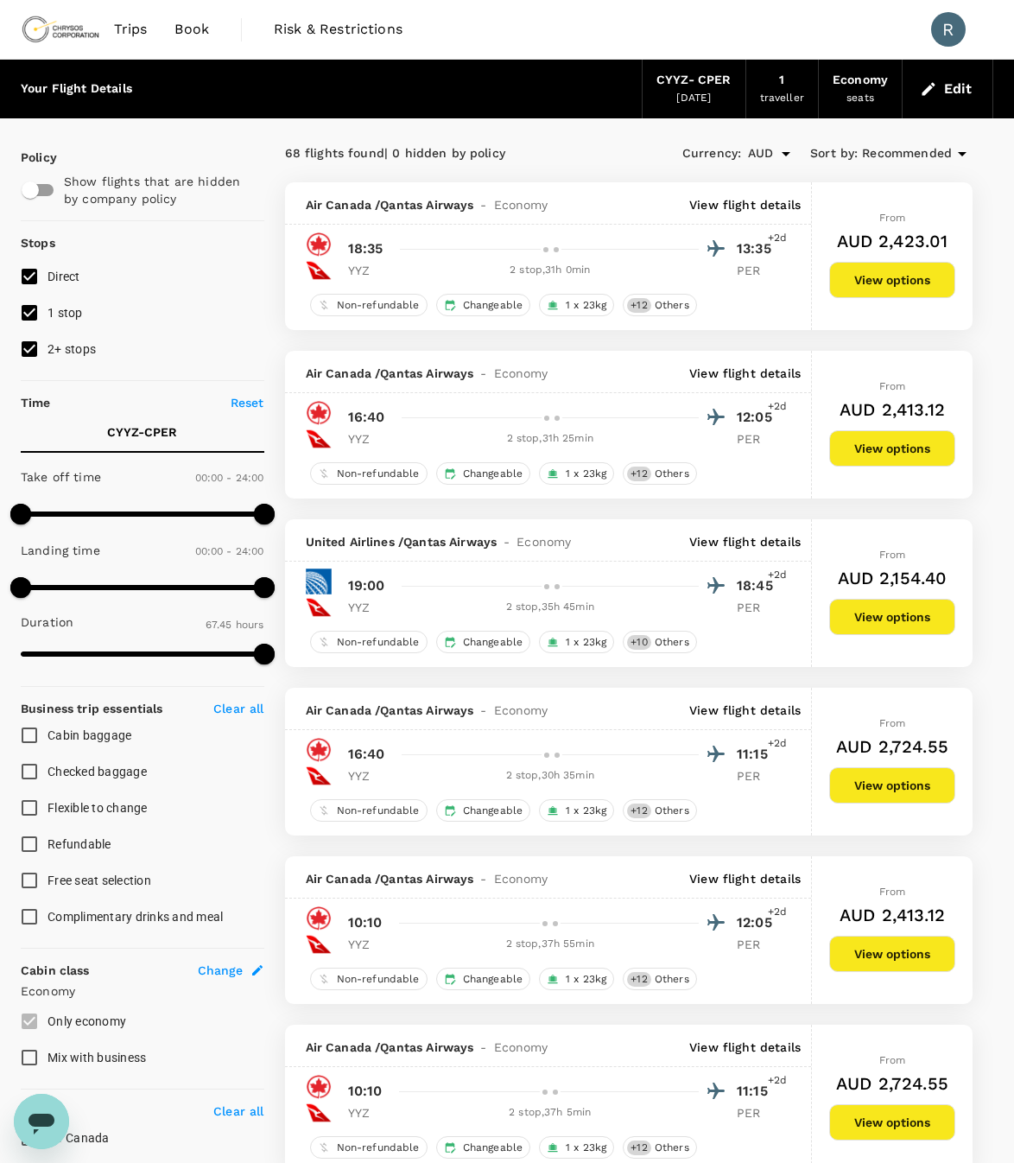
click at [856, 437] on button "View options" at bounding box center [892, 448] width 126 height 36
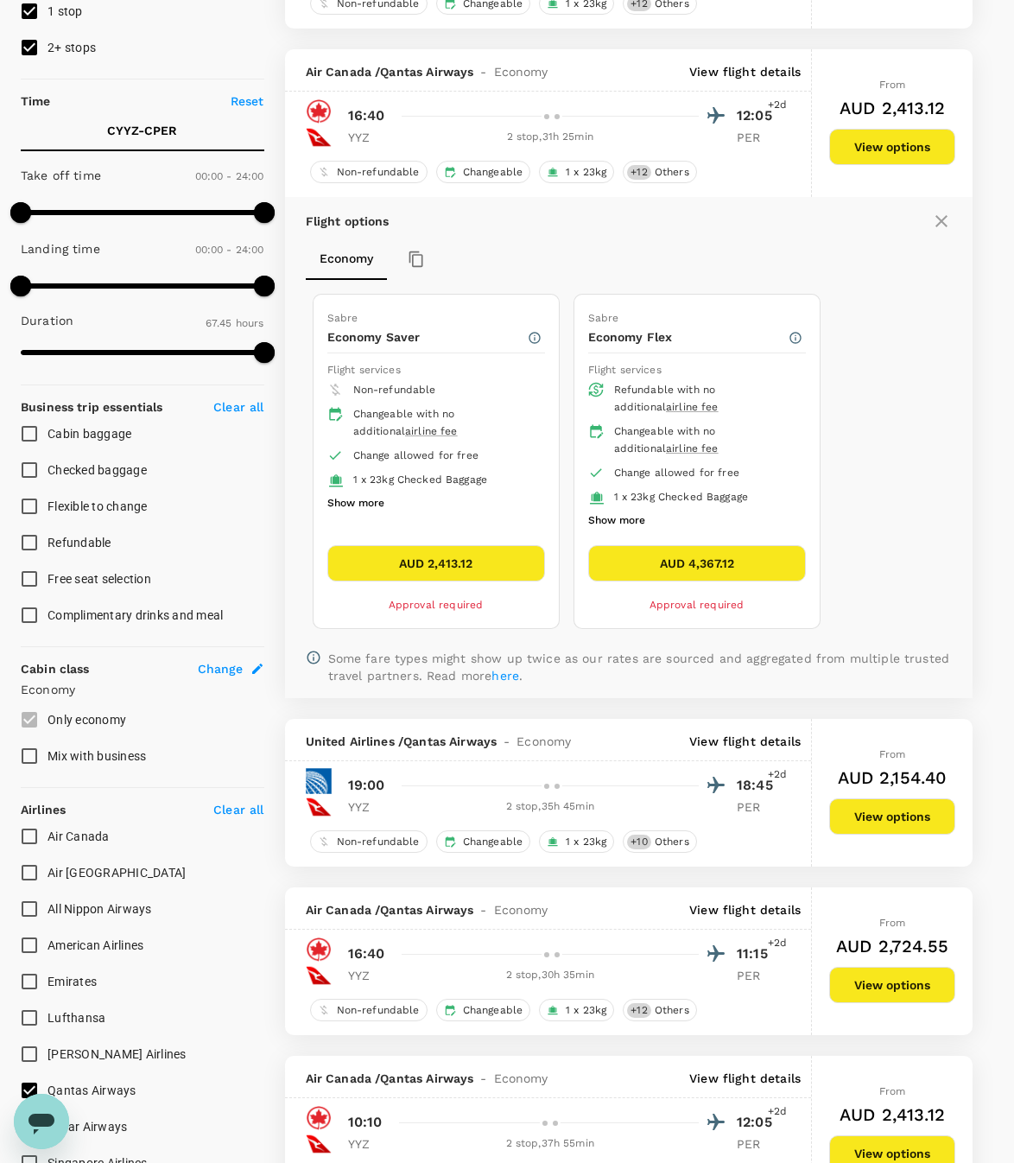
scroll to position [351, 0]
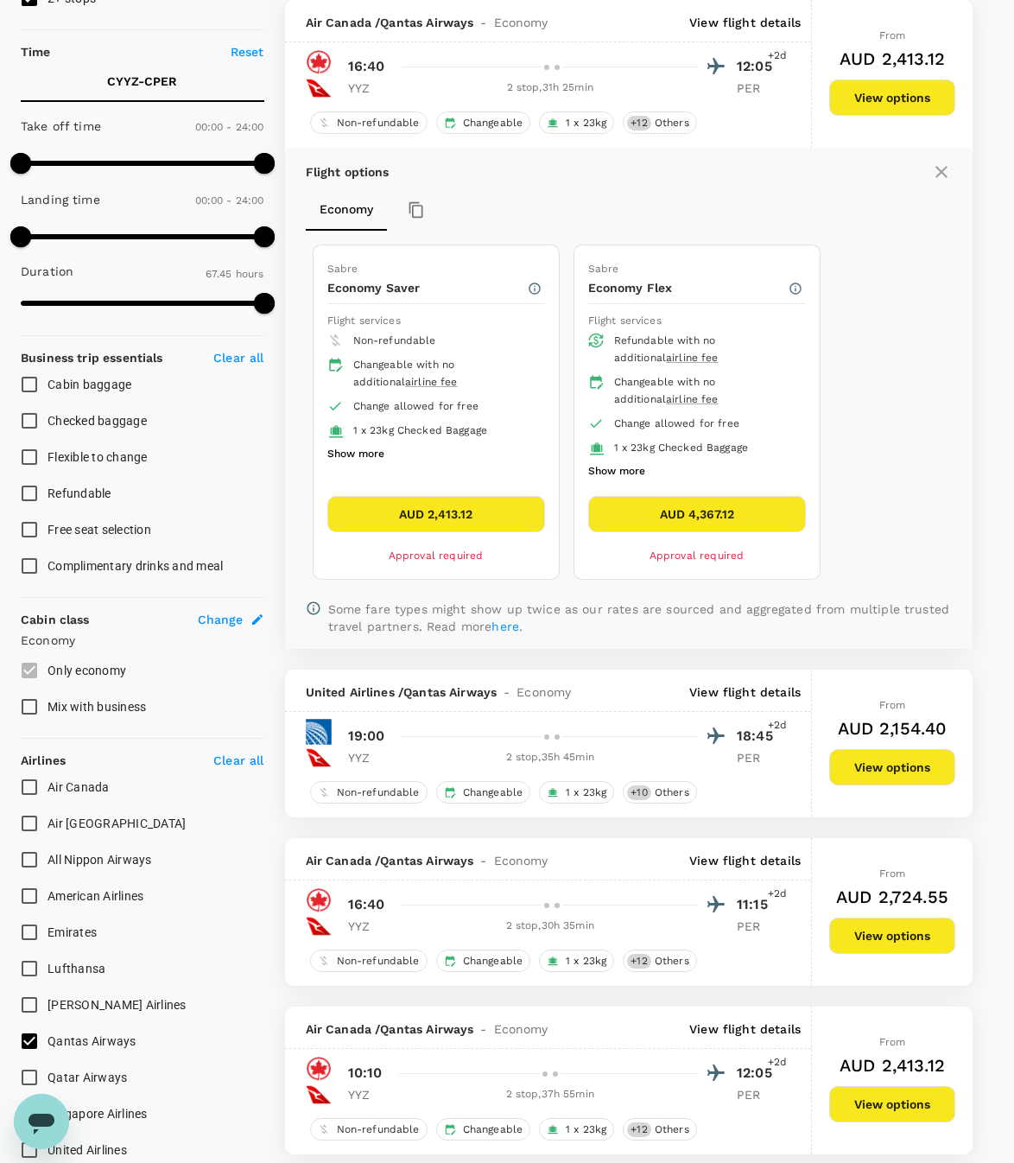
click at [491, 504] on button "AUD 2,413.12" at bounding box center [436, 514] width 218 height 36
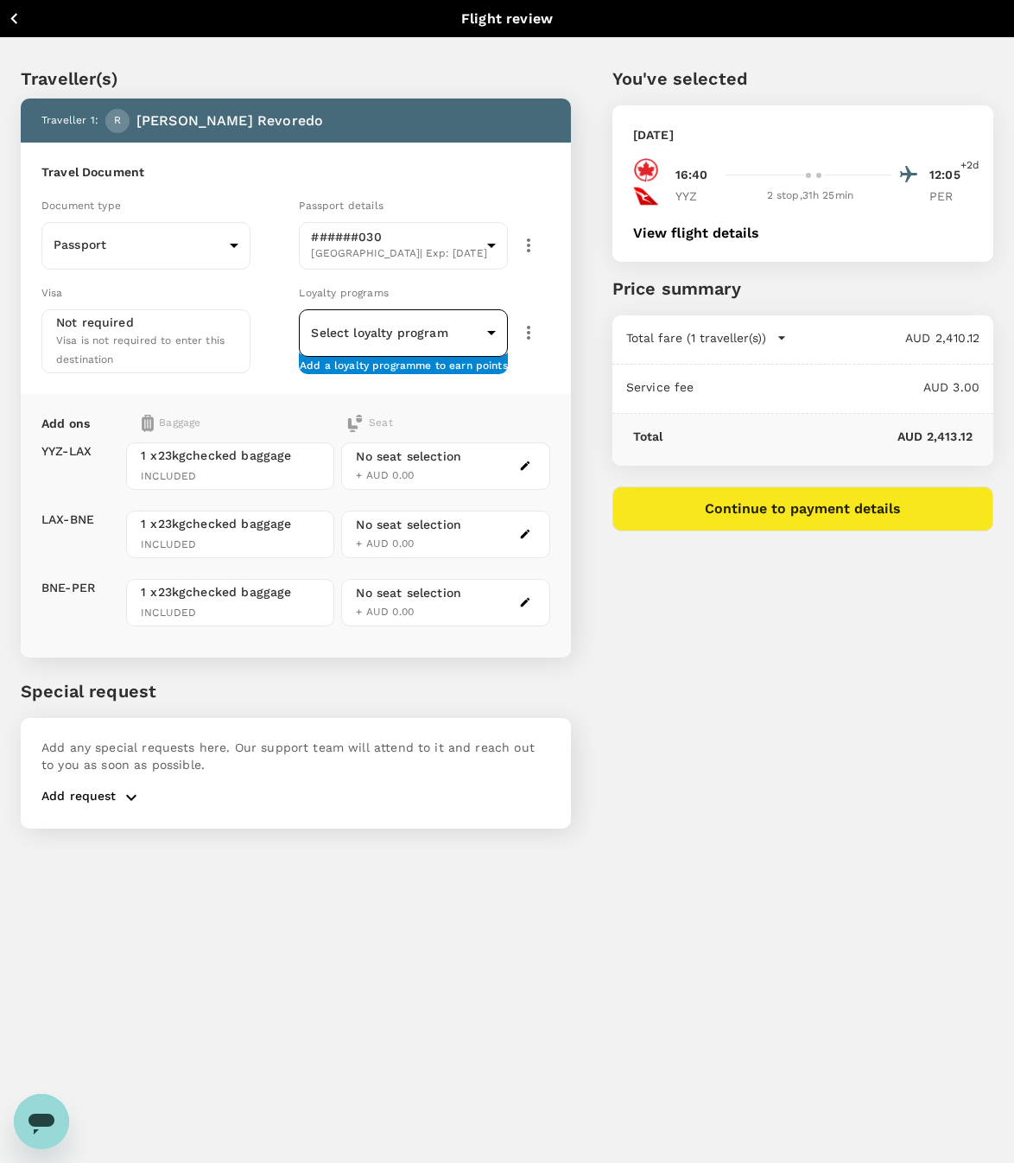
click at [497, 340] on body "Back to flight results Flight review Traveller(s) Traveller 1 : R Lizardo Felix…" at bounding box center [507, 604] width 1014 height 1209
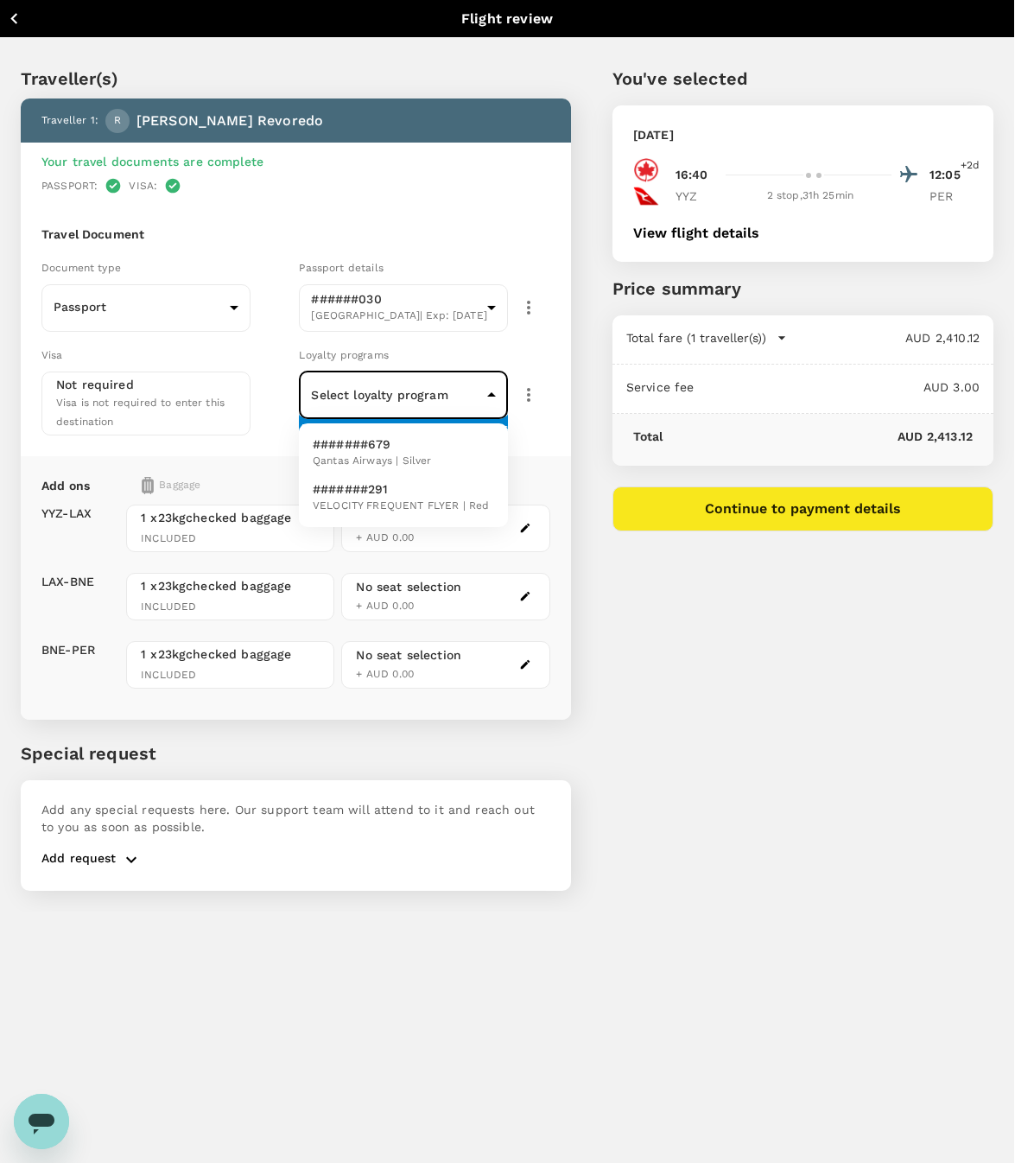
click at [419, 461] on span "Qantas Airways | Silver" at bounding box center [372, 461] width 118 height 17
type input "cf0de9e5-5275-4a96-b87d-ea7fa4a934f1"
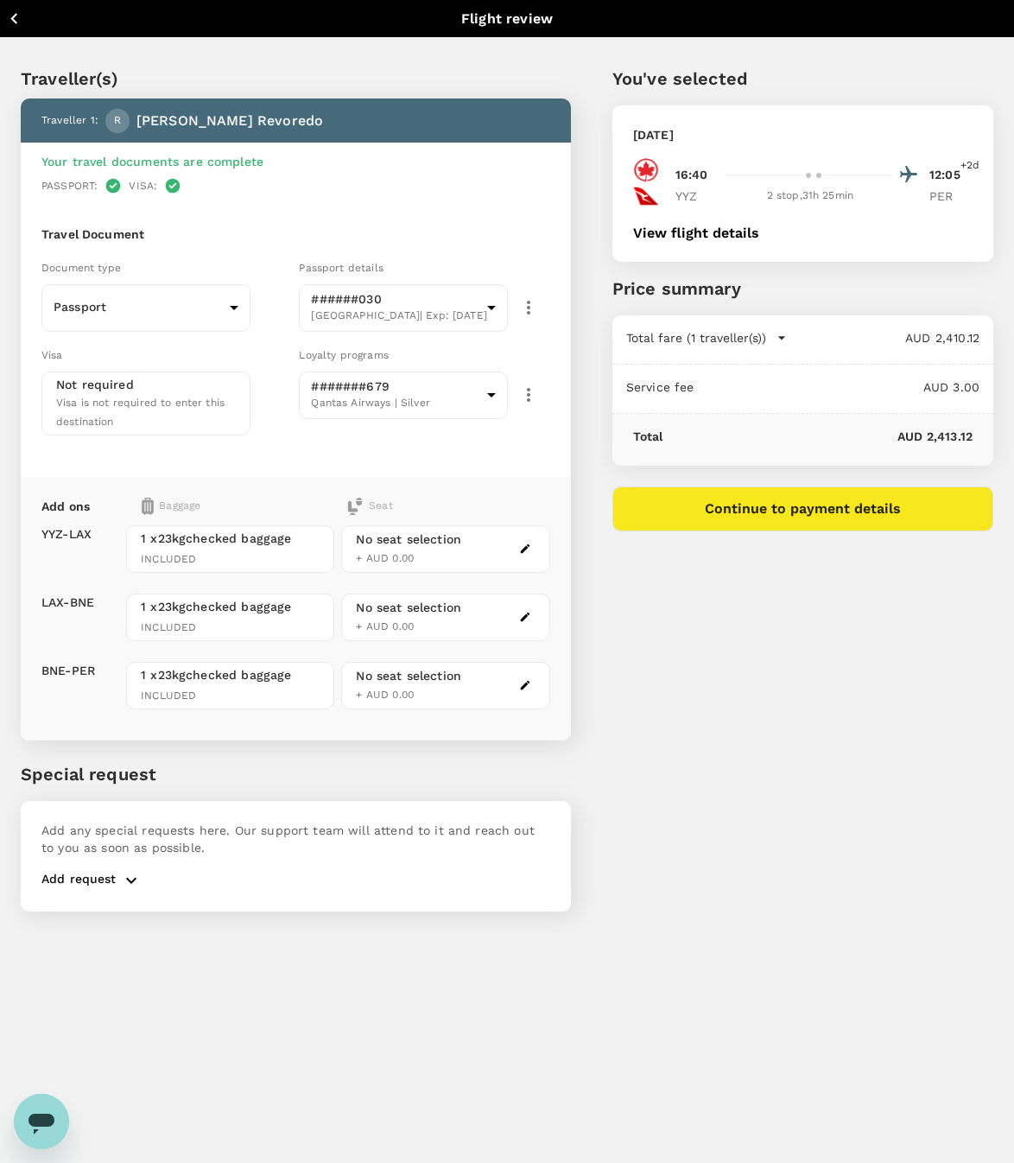
click at [510, 464] on div "Travel Document Document type Passport Passport ​ Passport details ######030 Au…" at bounding box center [296, 341] width 550 height 272
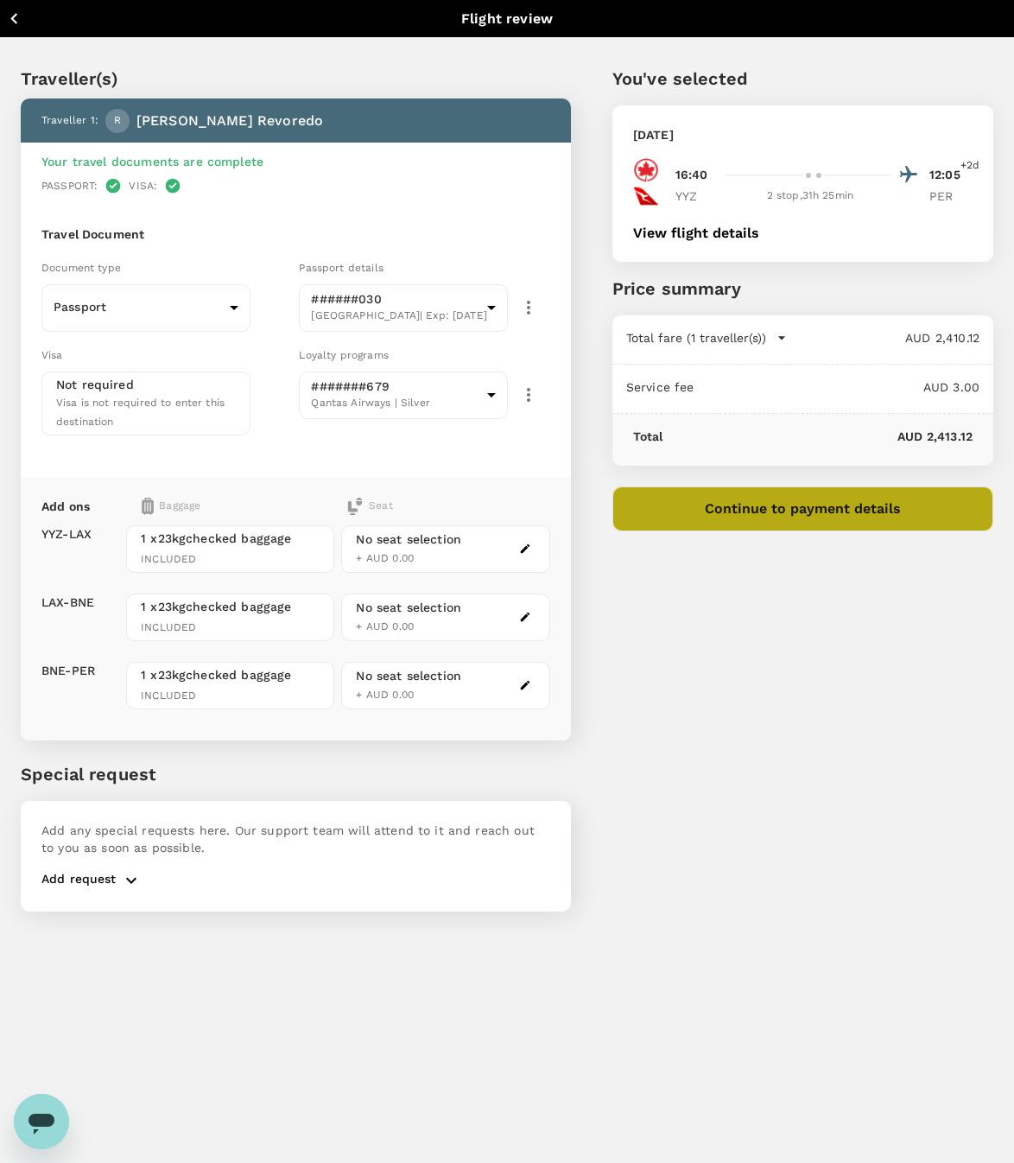
click at [700, 488] on button "Continue to payment details" at bounding box center [802, 508] width 381 height 45
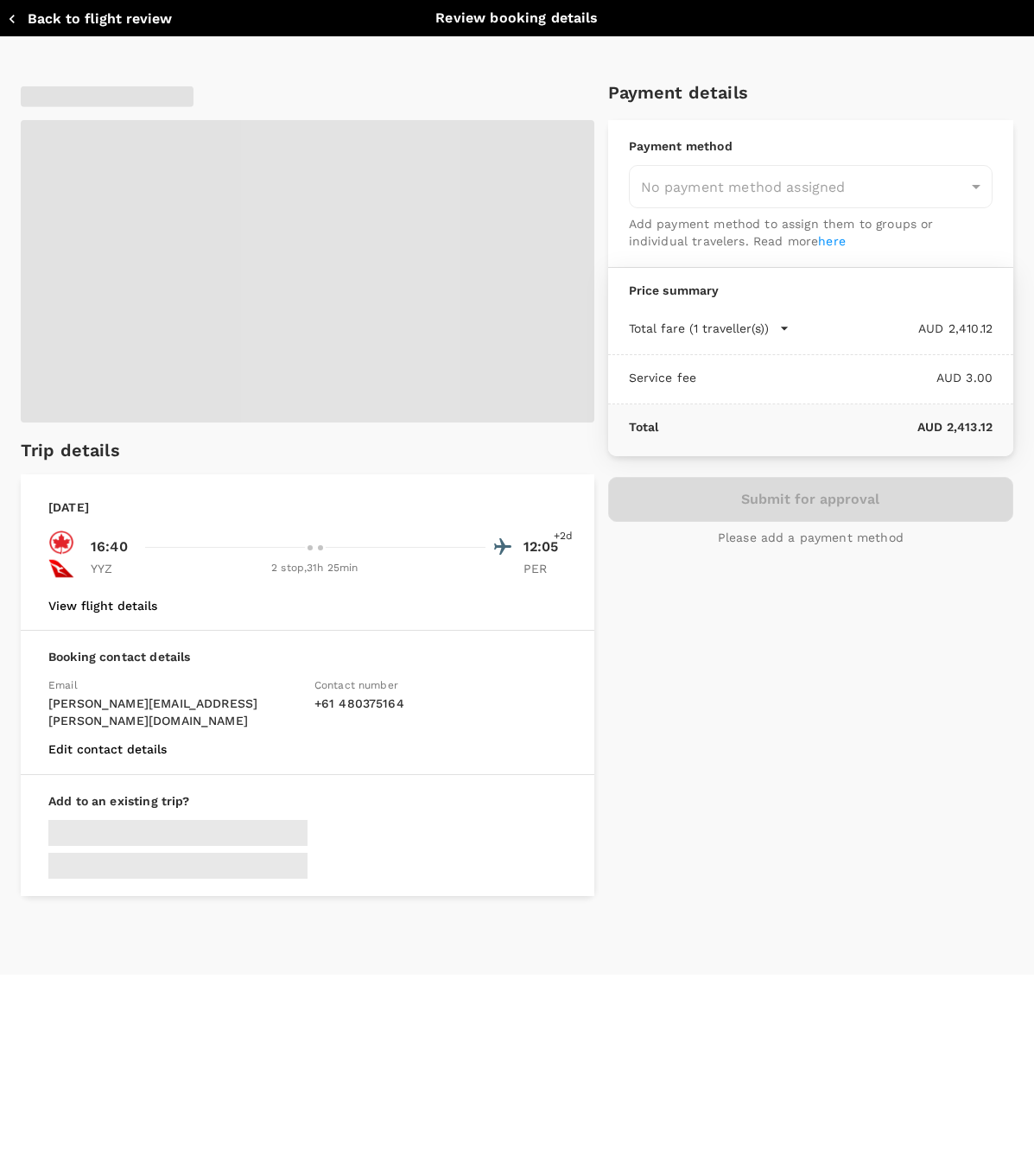
type input "9c4289b1-14a3-4119-8736-521306e5ca8f"
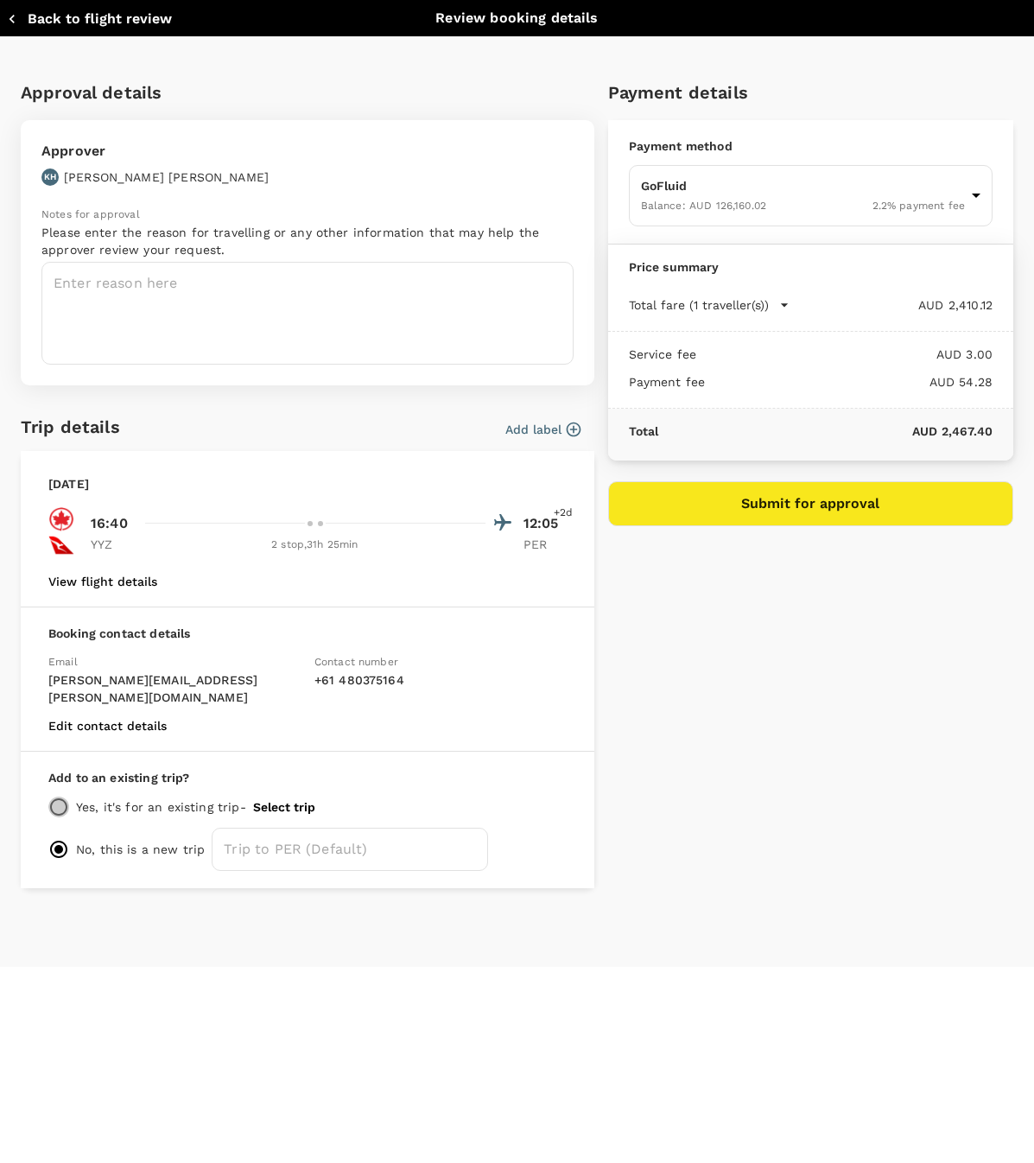
click at [56, 796] on input "radio" at bounding box center [58, 806] width 21 height 21
radio input "true"
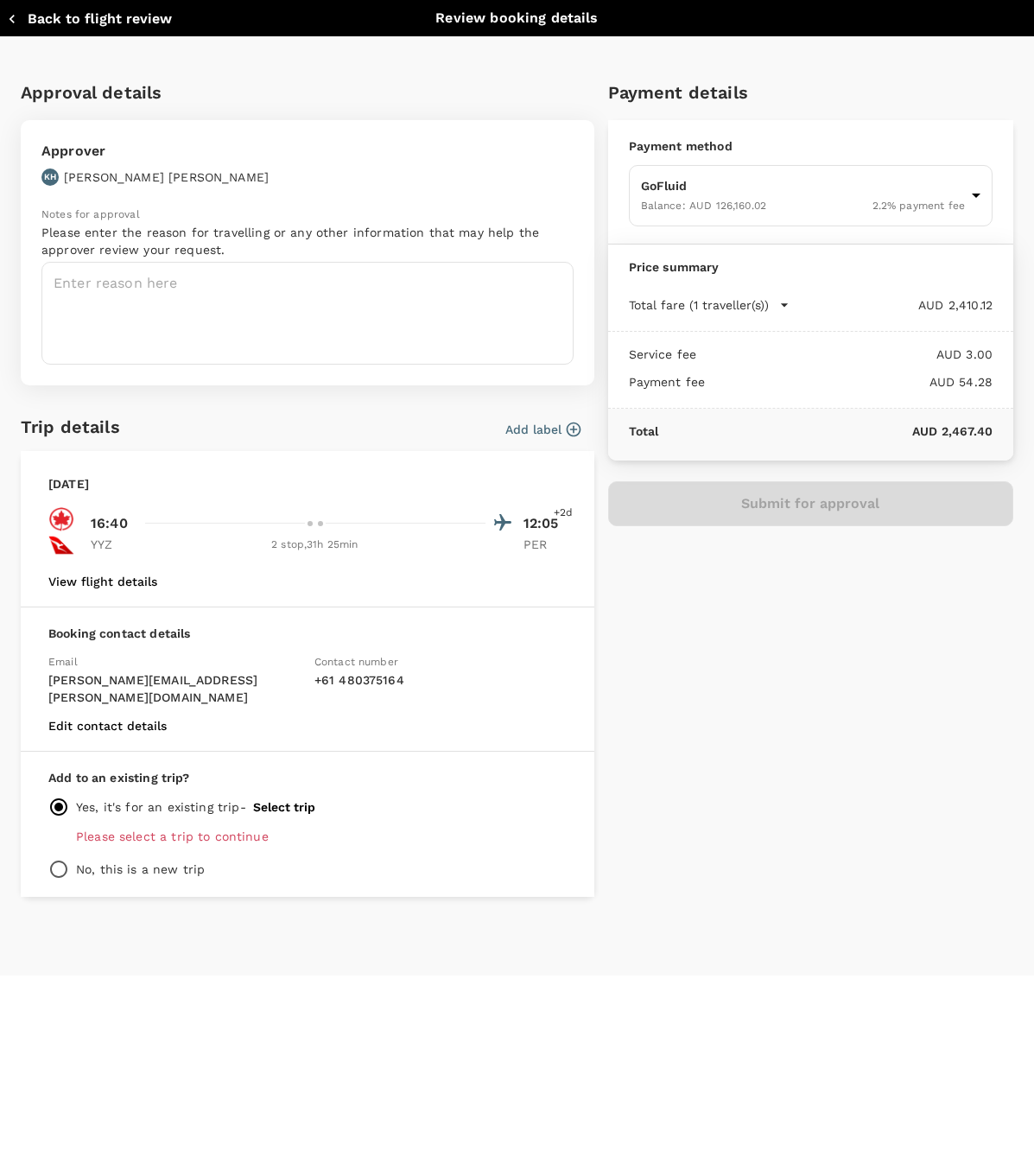
click at [141, 827] on p "Please select a trip to continue" at bounding box center [321, 835] width 491 height 17
click at [370, 805] on div "Add to an existing trip? Yes, it's for an existing trip - Select trip Please se…" at bounding box center [307, 823] width 573 height 145
click at [395, 827] on p "Please select a trip to continue" at bounding box center [321, 835] width 491 height 17
click at [385, 827] on p "Please select a trip to continue" at bounding box center [321, 835] width 491 height 17
click at [365, 796] on div "Yes, it's for an existing trip - Select trip" at bounding box center [307, 806] width 518 height 21
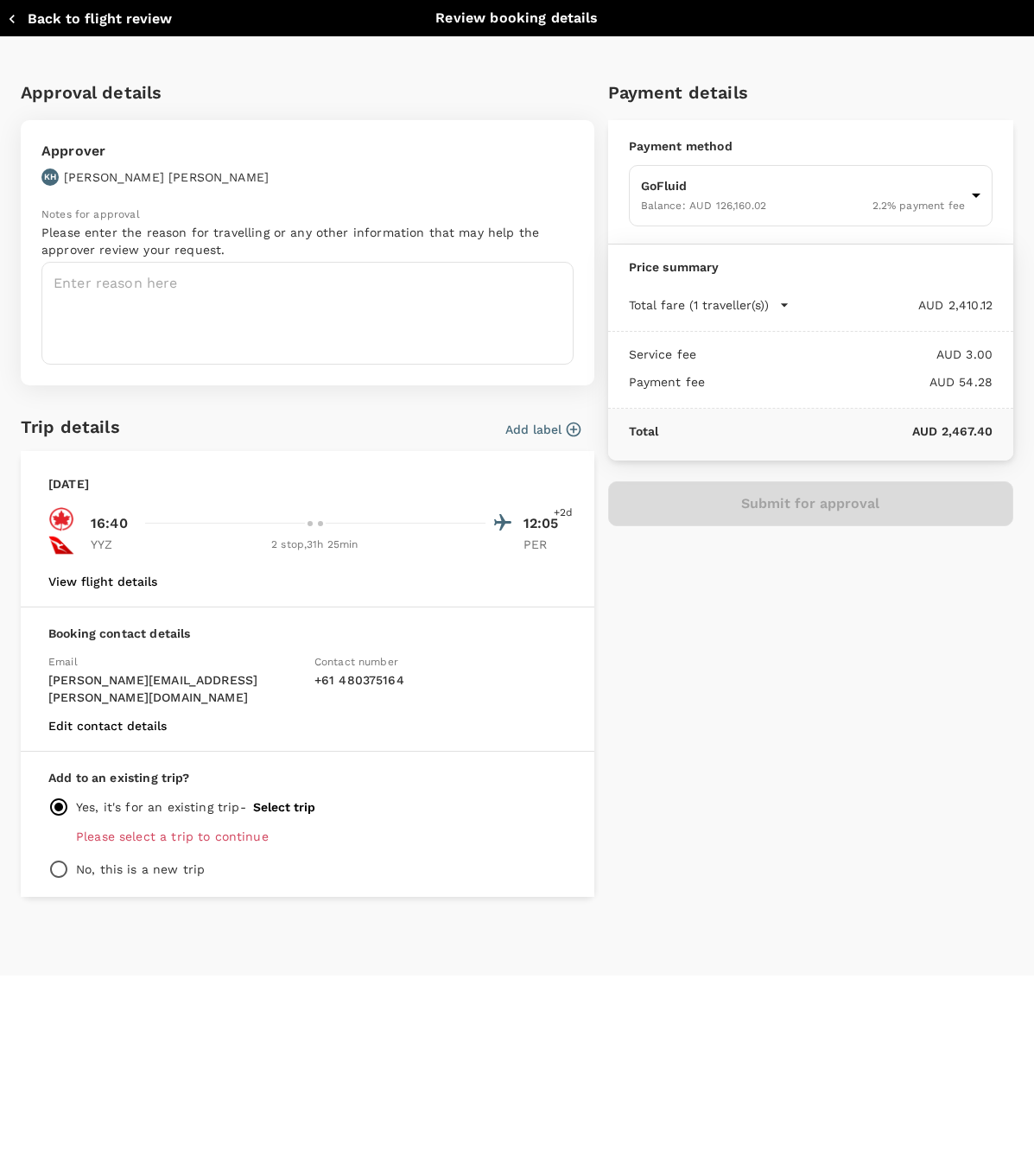
click at [61, 859] on input "radio" at bounding box center [58, 869] width 21 height 21
radio input "true"
radio input "false"
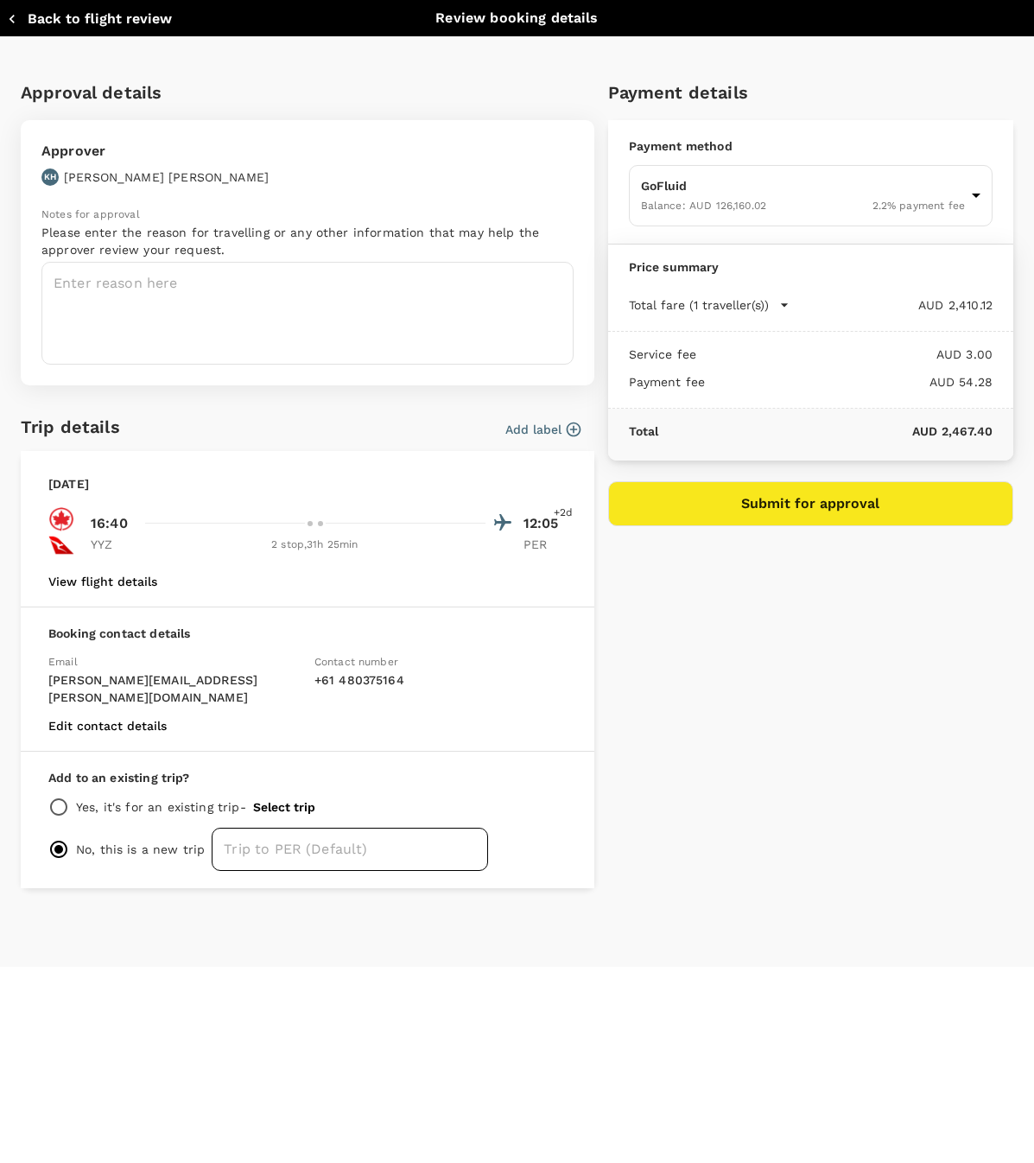
click at [271, 827] on input "text" at bounding box center [350, 848] width 276 height 43
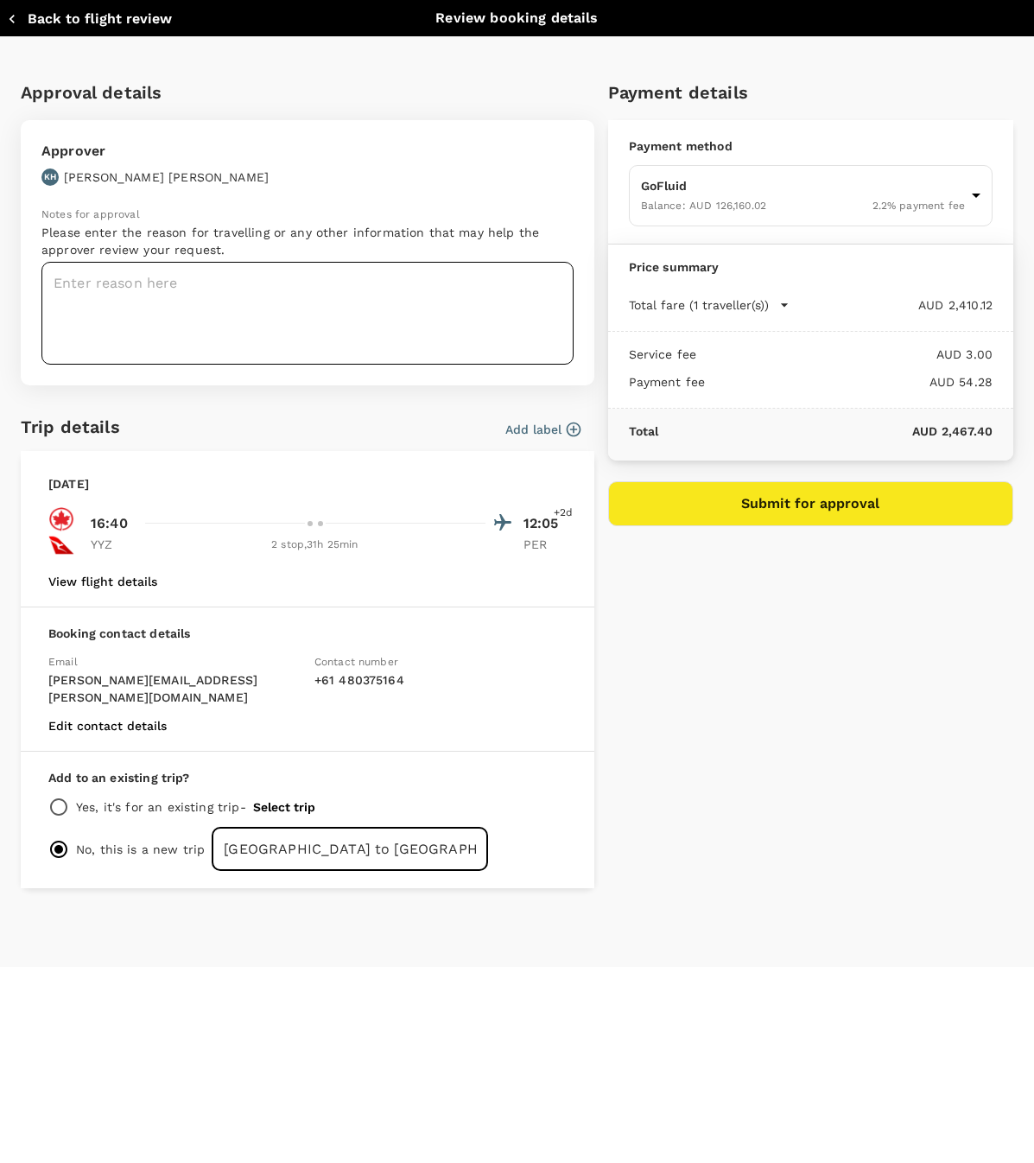
type input "[GEOGRAPHIC_DATA] to [GEOGRAPHIC_DATA]"
click at [365, 311] on textarea at bounding box center [307, 313] width 532 height 103
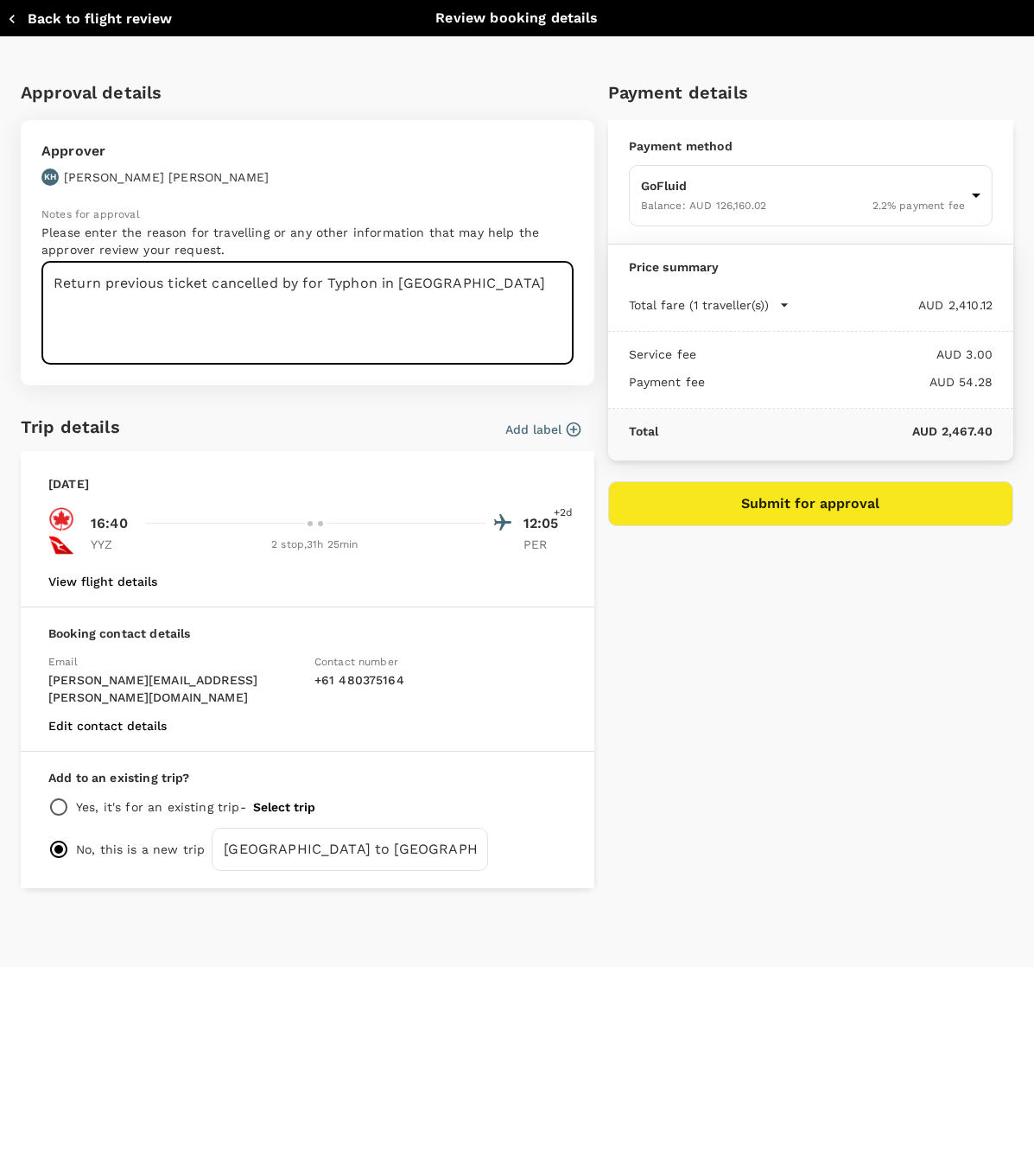
type textarea "Return previous ticket cancelled by for Typhon in Honkong"
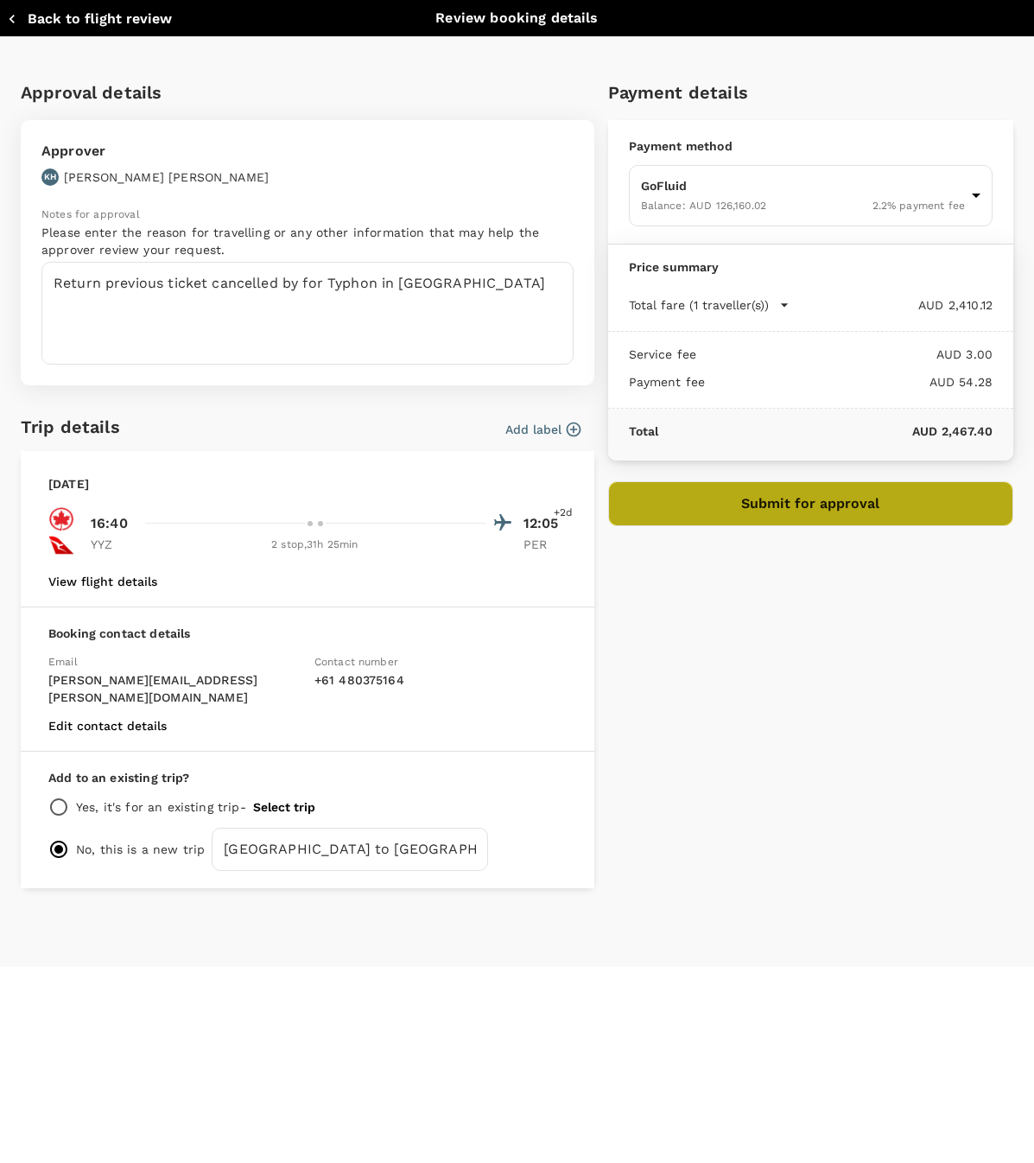
click at [811, 495] on button "Submit for approval" at bounding box center [810, 503] width 405 height 45
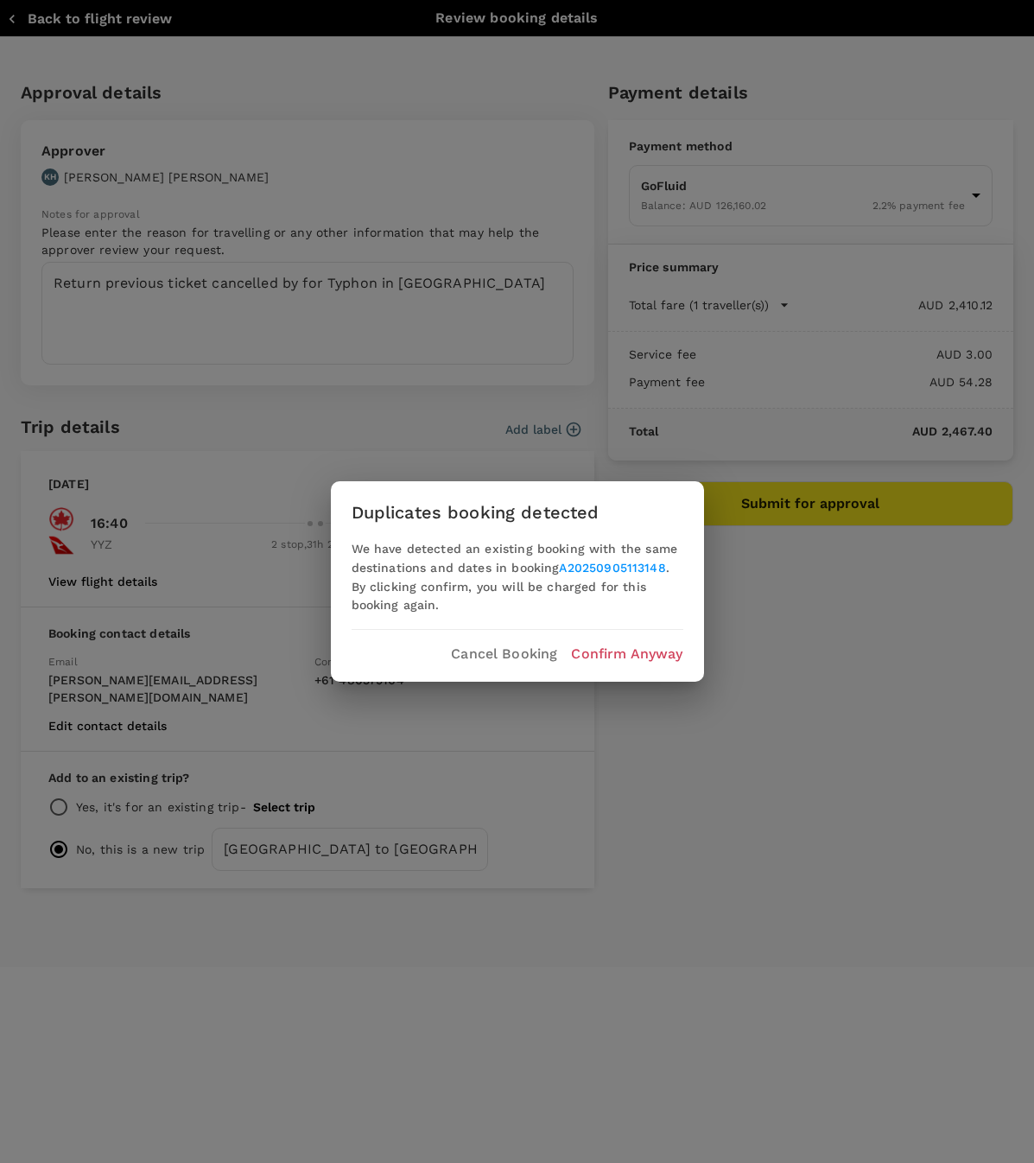
click at [662, 651] on p "Confirm Anyway" at bounding box center [626, 653] width 111 height 21
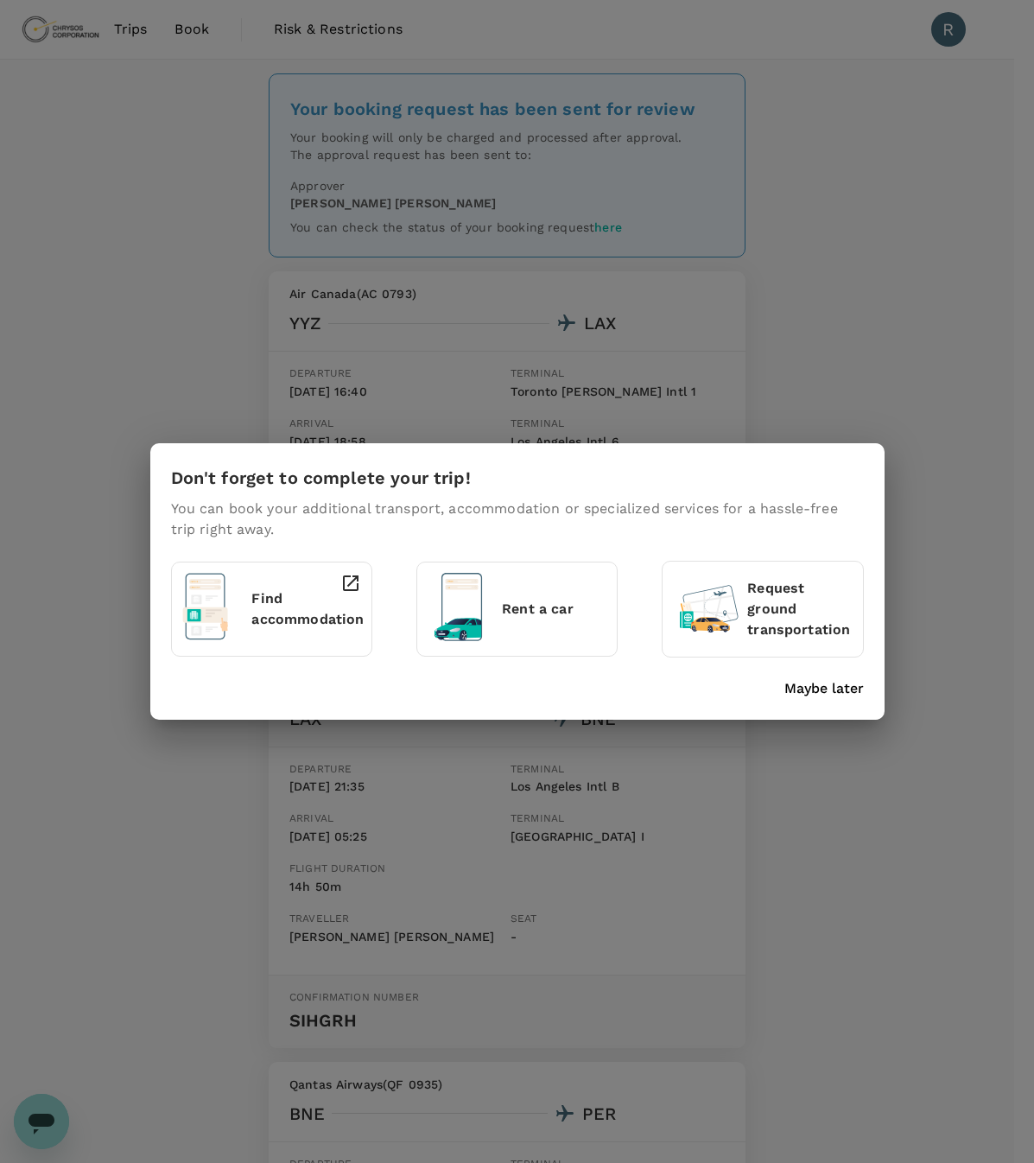
click at [867, 205] on div "Don't forget to complete your trip! You can book your additional transport, acc…" at bounding box center [517, 581] width 1034 height 1163
click at [838, 692] on p "Maybe later" at bounding box center [823, 688] width 79 height 21
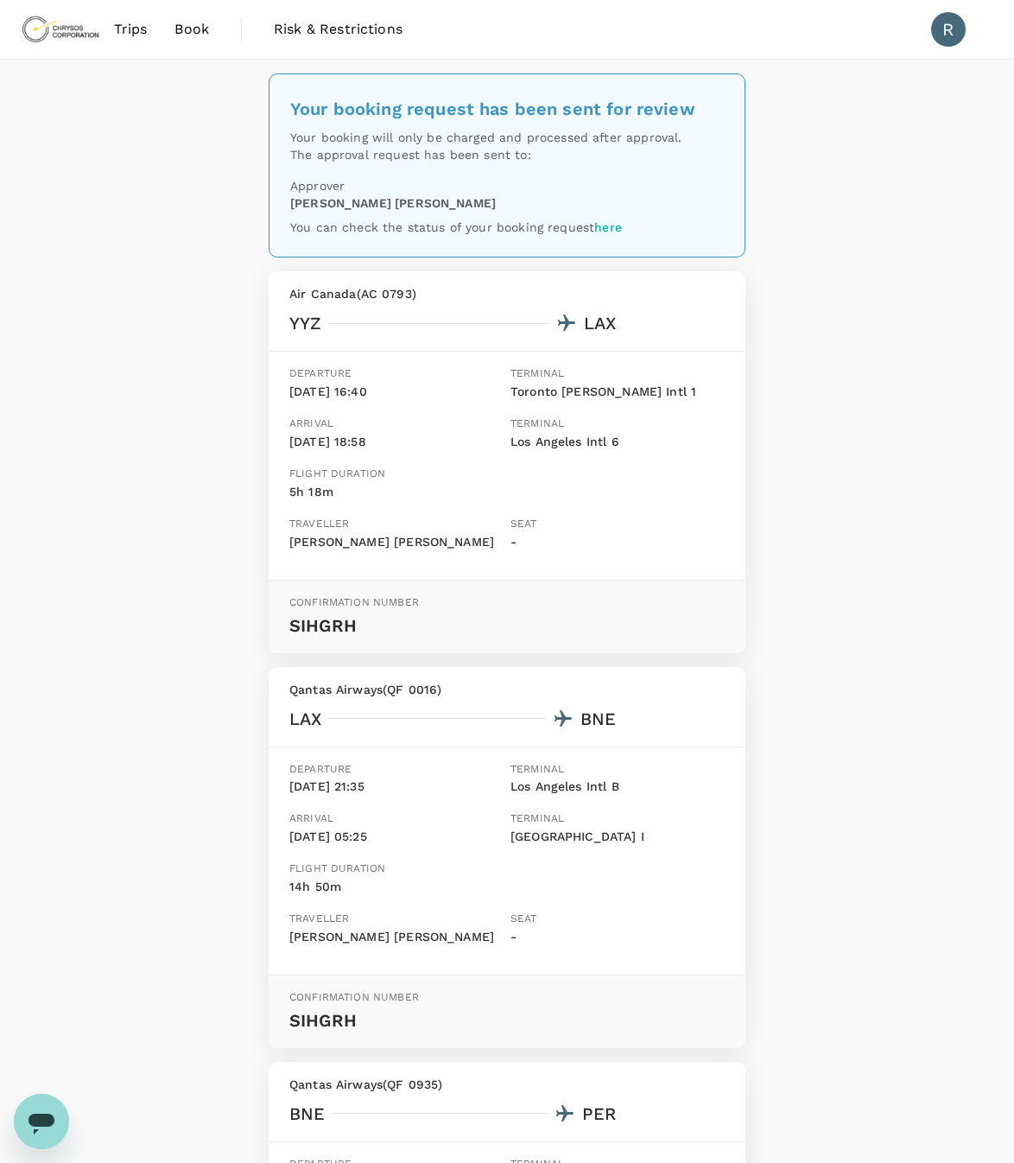
click at [181, 29] on span "Book" at bounding box center [191, 29] width 35 height 21
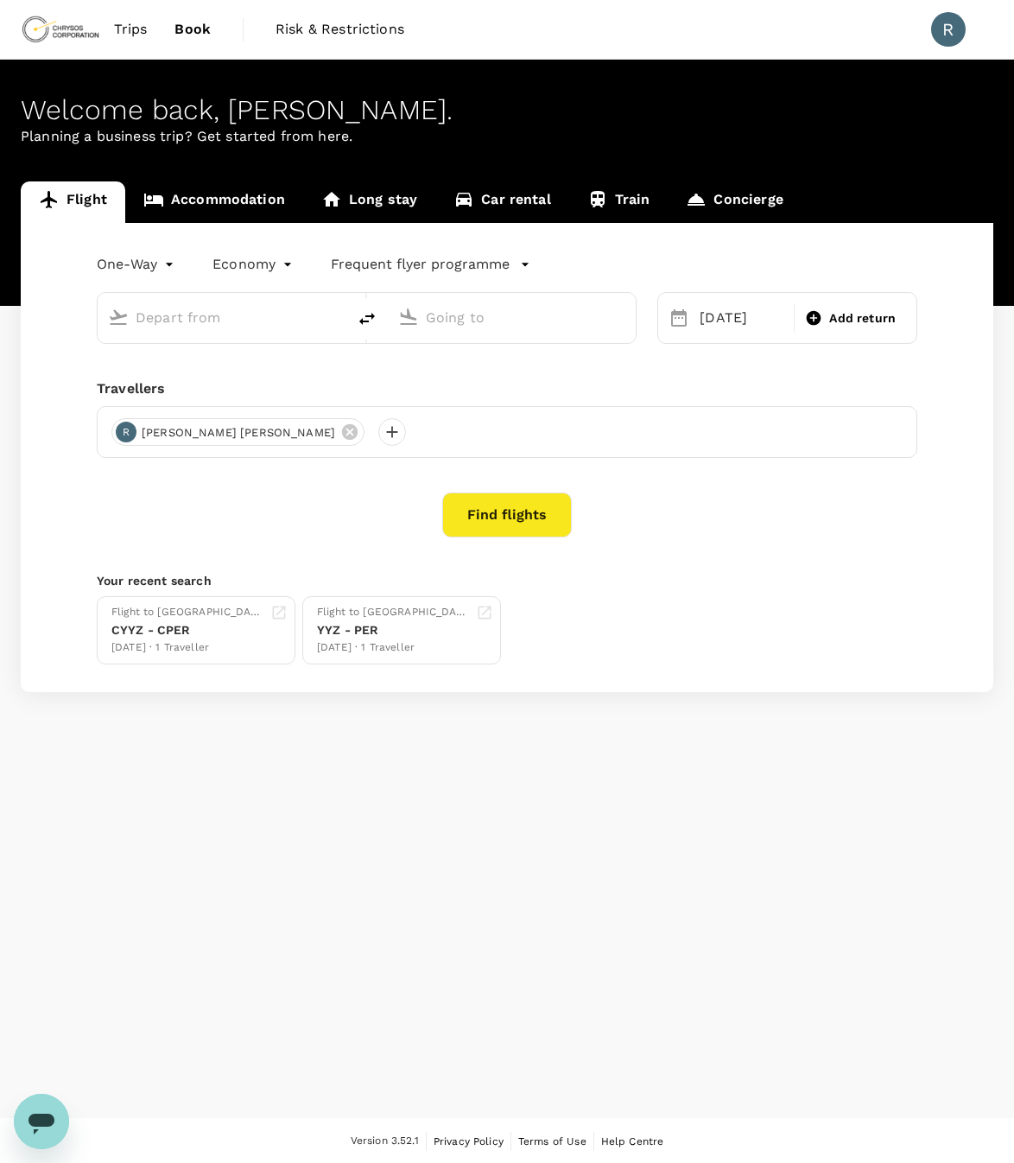
type input "[GEOGRAPHIC_DATA], [GEOGRAPHIC_DATA] (any)"
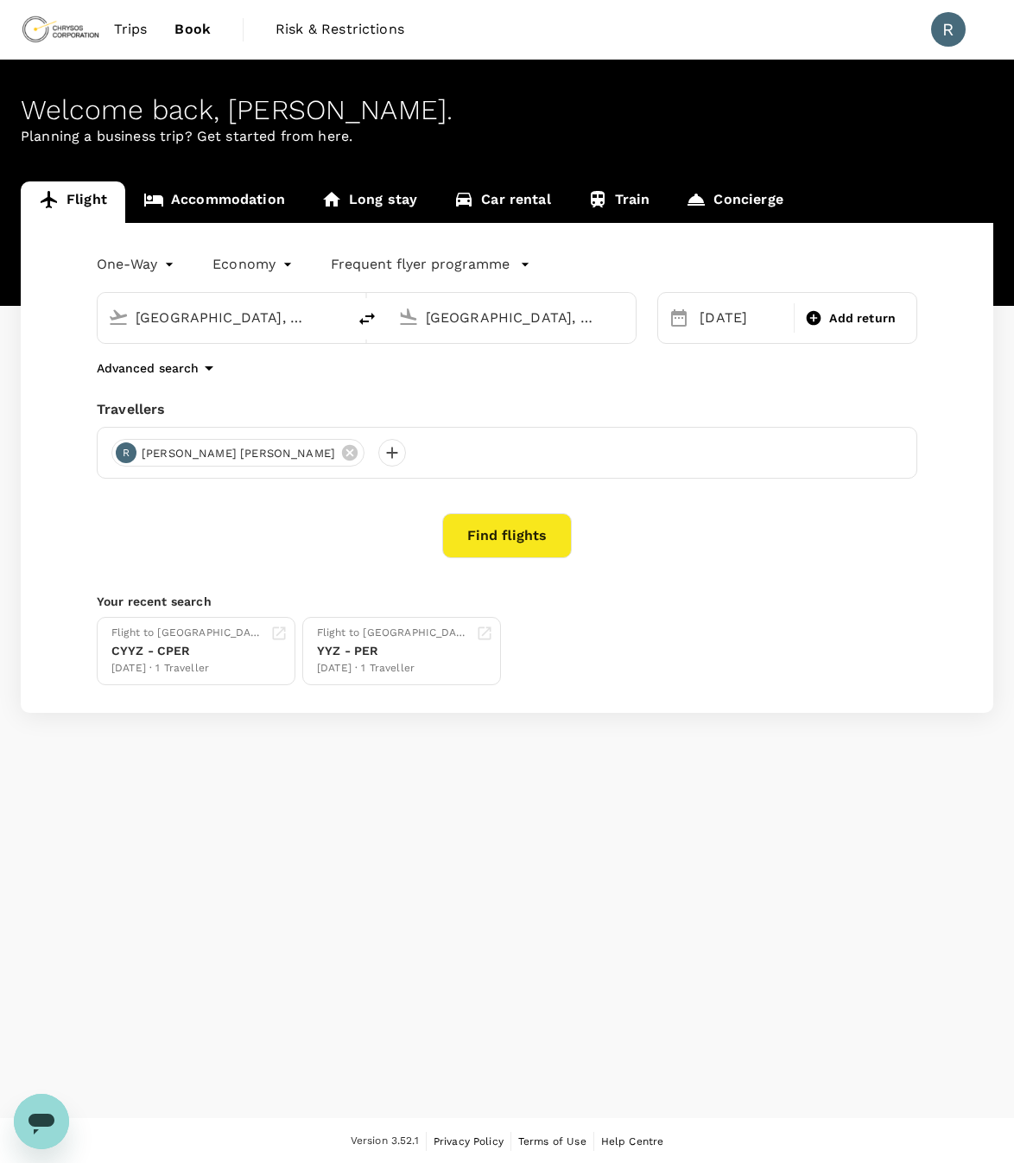
click at [114, 24] on span "Trips" at bounding box center [131, 29] width 34 height 21
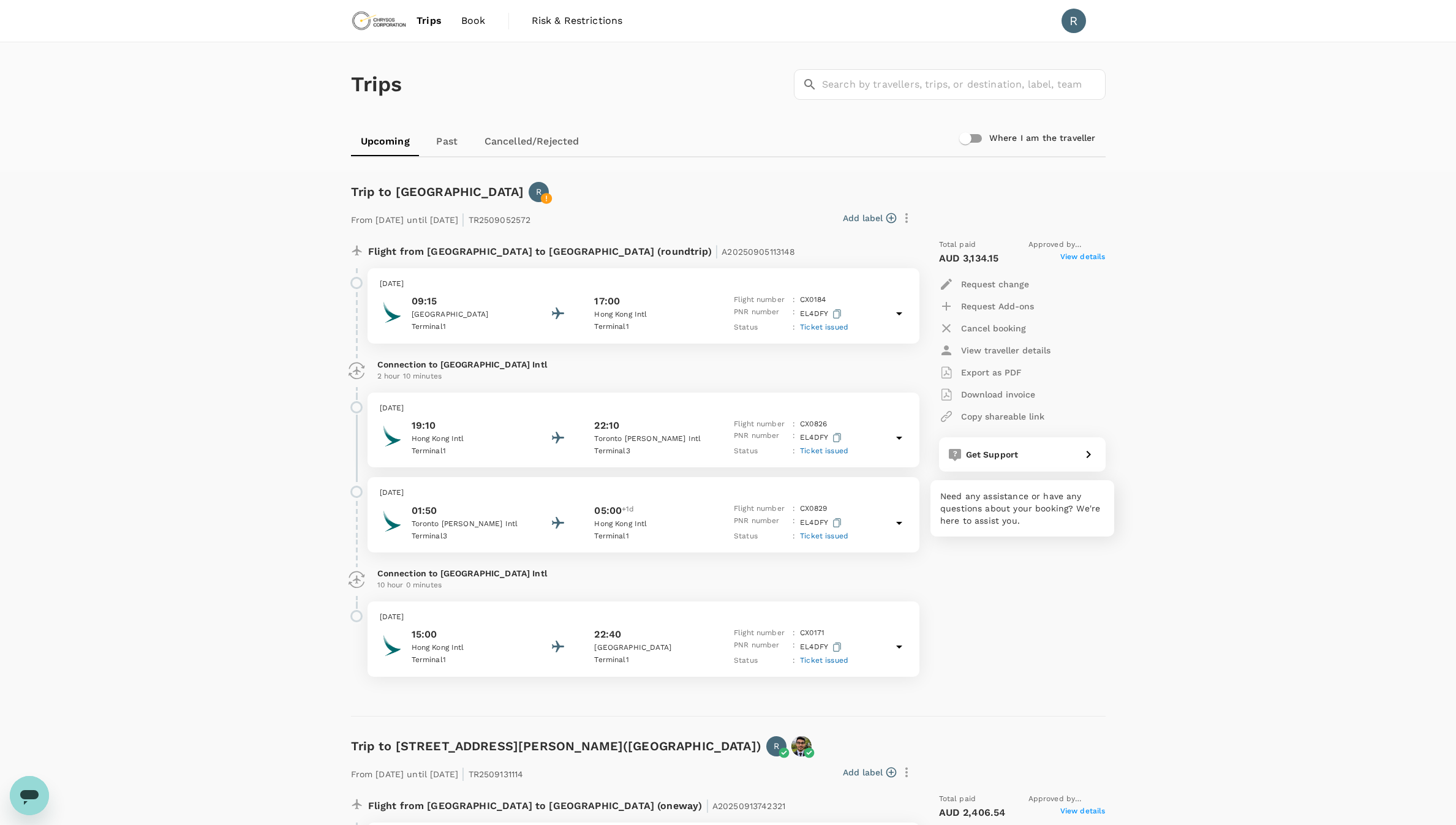
click at [718, 456] on span "Get Support" at bounding box center [992, 455] width 52 height 10
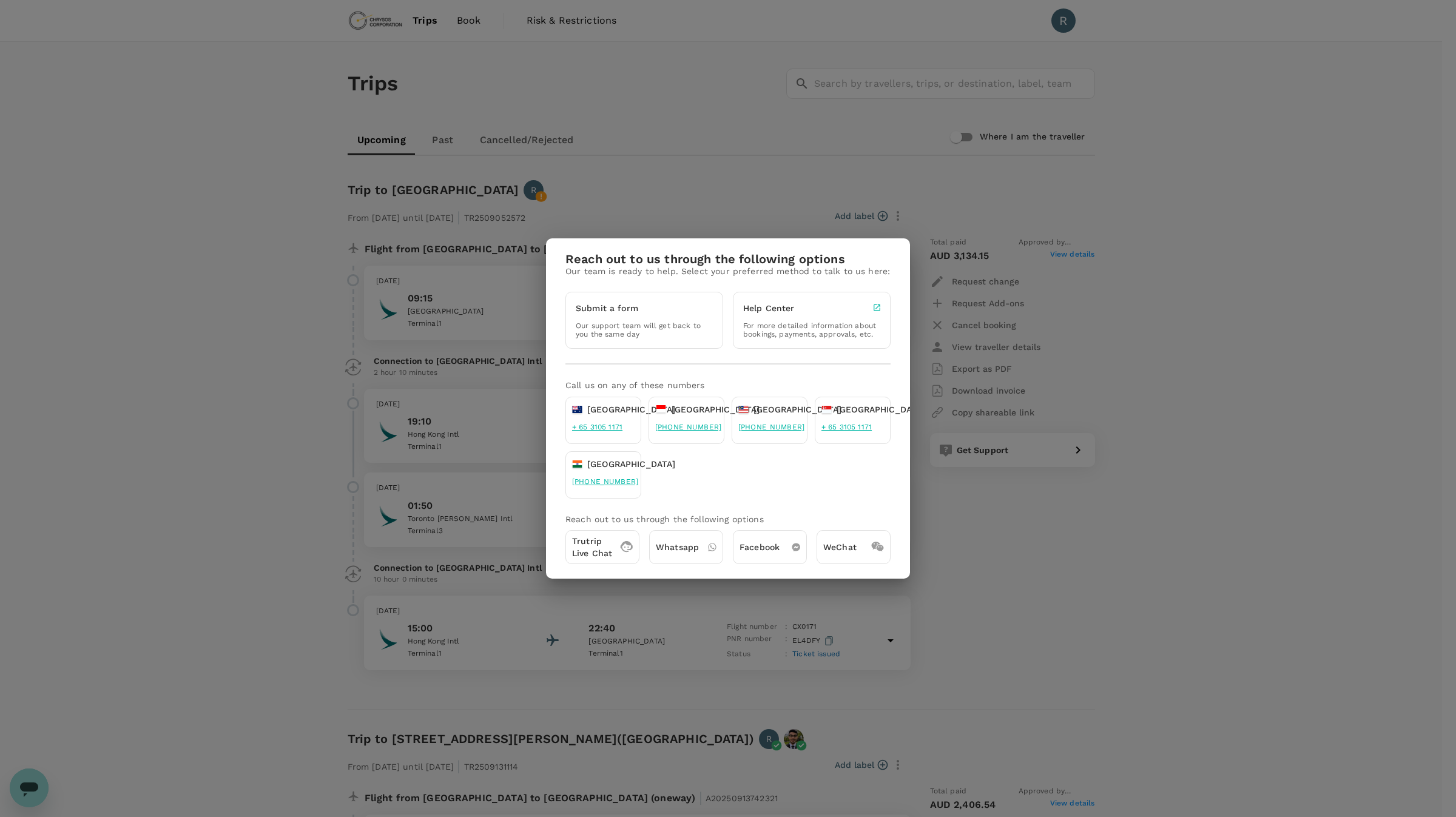
click at [683, 544] on p "Whatsapp" at bounding box center [677, 547] width 43 height 12
click at [711, 573] on div "Reach out to us through the following options Our team is ready to help. Select…" at bounding box center [728, 408] width 1456 height 817
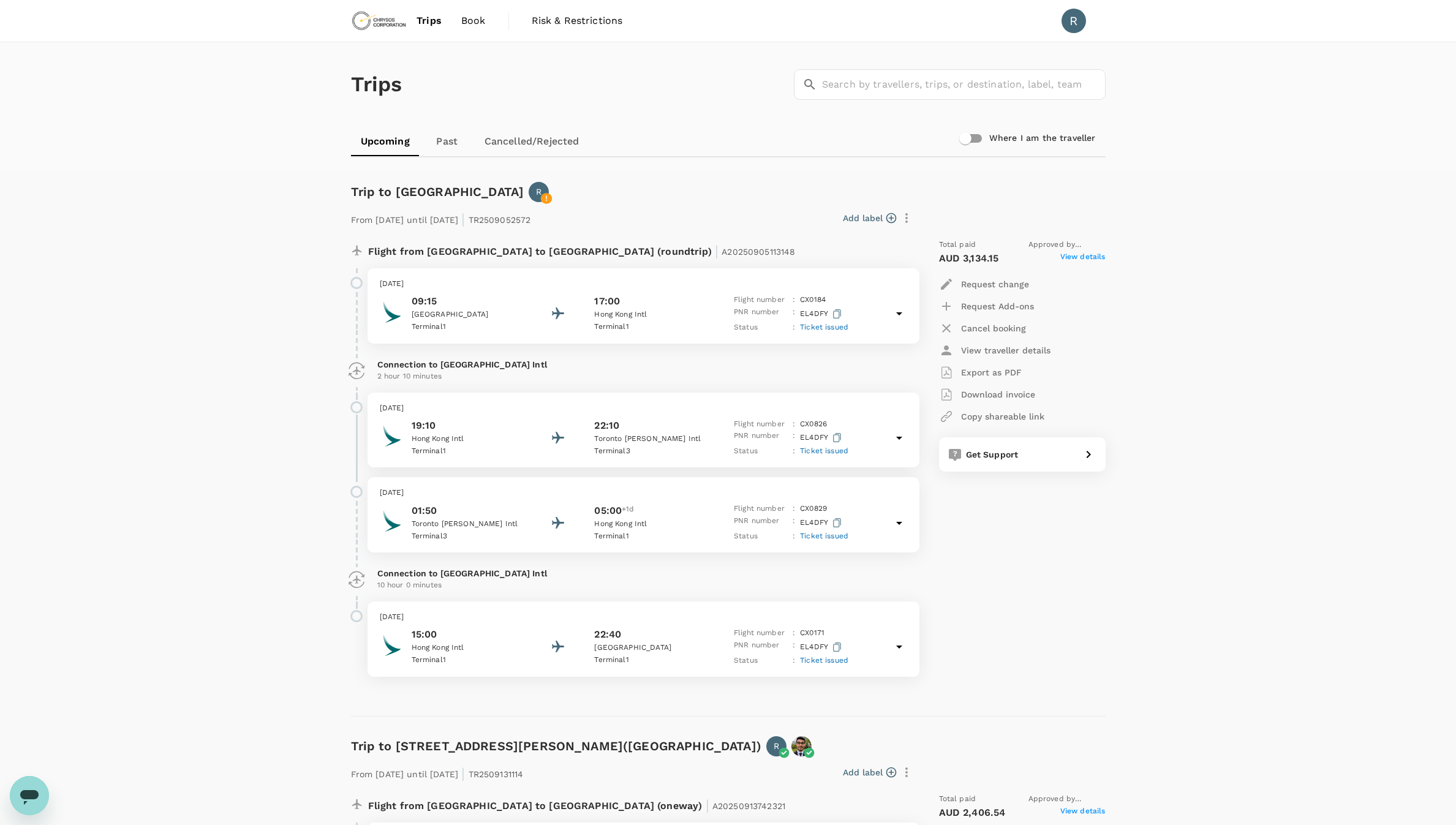
click at [718, 520] on icon "button" at bounding box center [837, 523] width 8 height 9
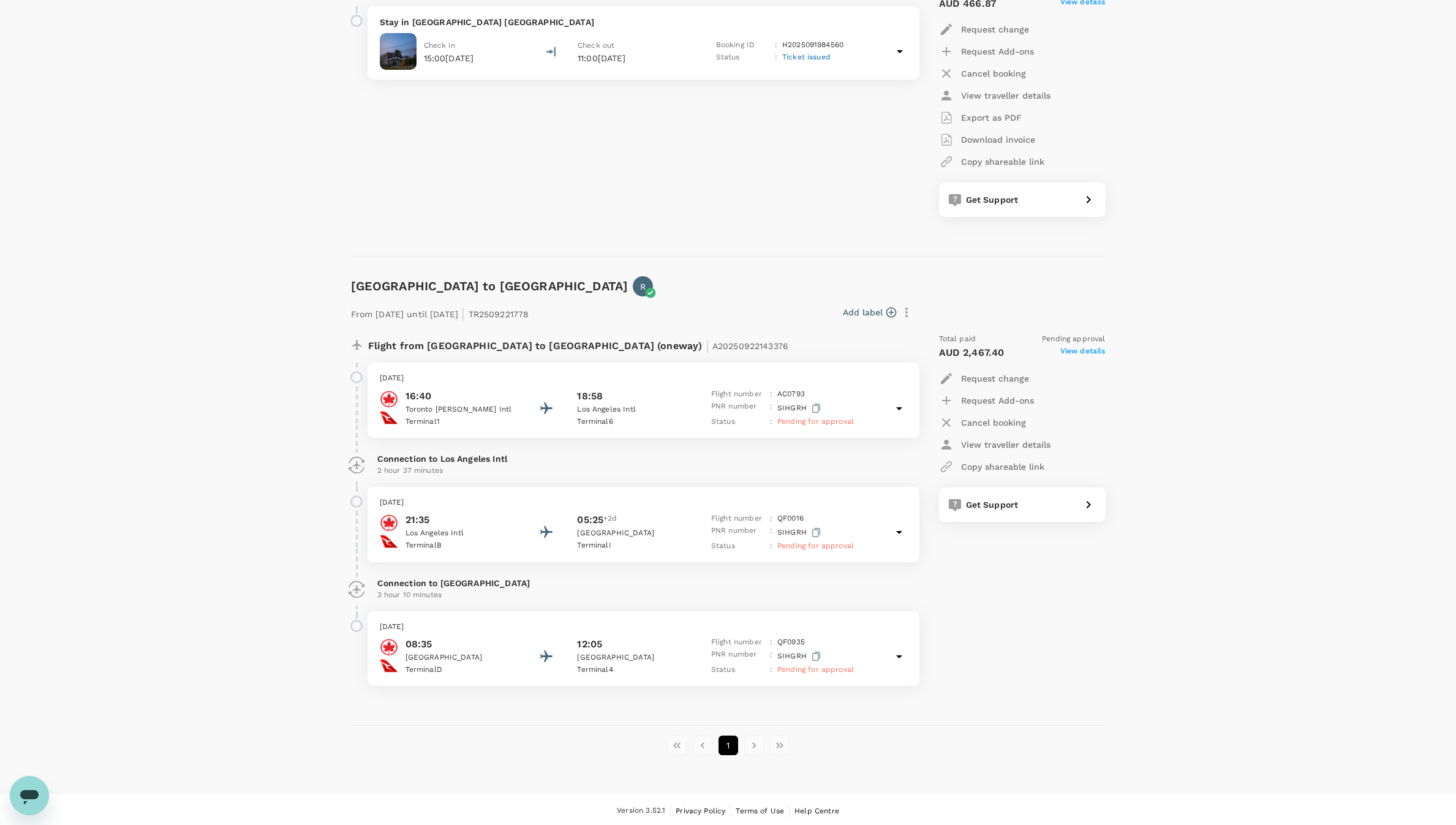
scroll to position [1705, 0]
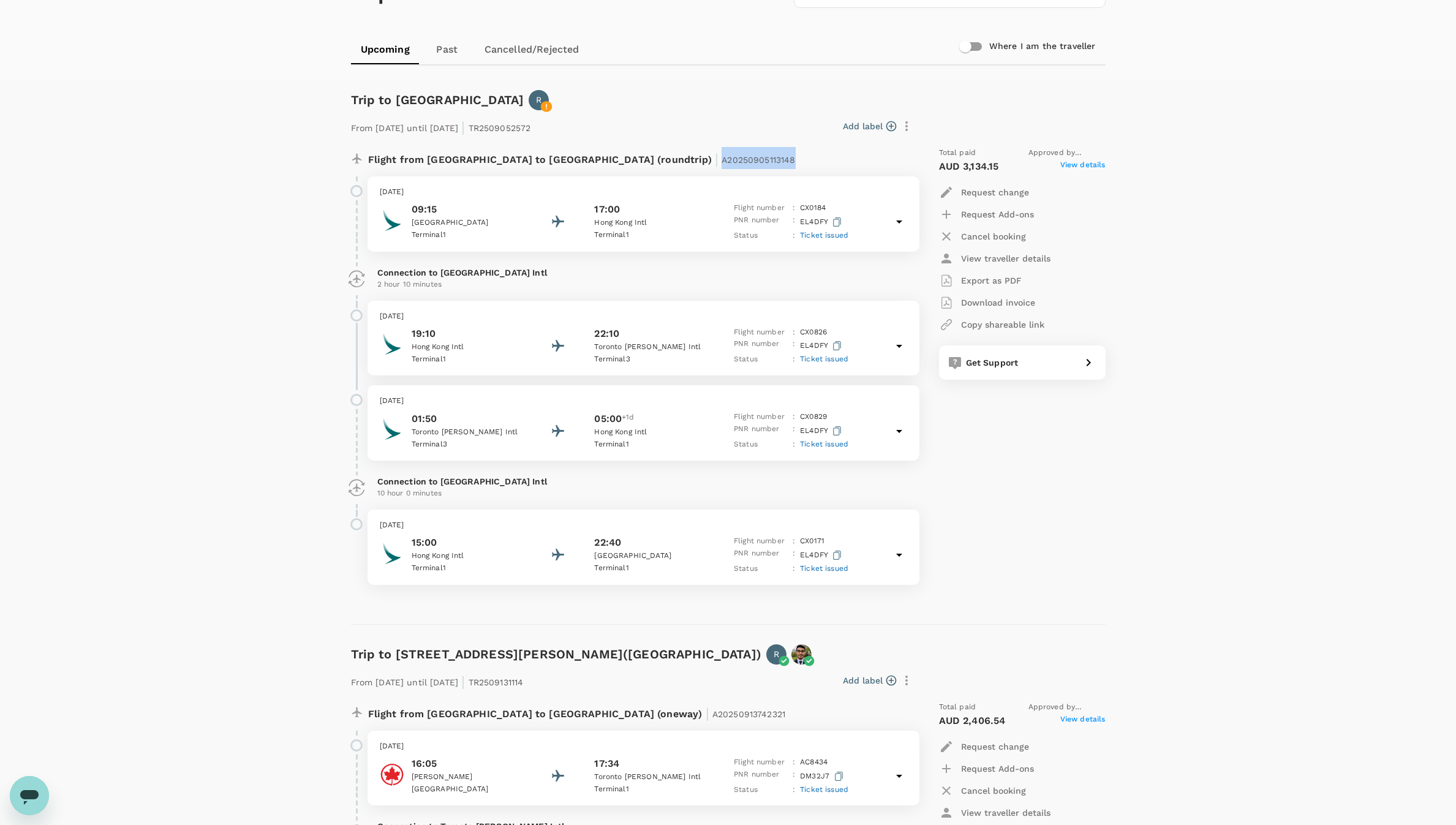
drag, startPoint x: 659, startPoint y: 161, endPoint x: 589, endPoint y: 160, distance: 70.0
click at [721, 160] on span "A20250905113148" at bounding box center [758, 160] width 74 height 10
copy span "A20250905113148"
drag, startPoint x: 578, startPoint y: 129, endPoint x: 517, endPoint y: 129, distance: 61.0
click at [517, 129] on p "From 05 Sep 2025 until 24 Sep 2025 | TR2509052572" at bounding box center [441, 126] width 180 height 22
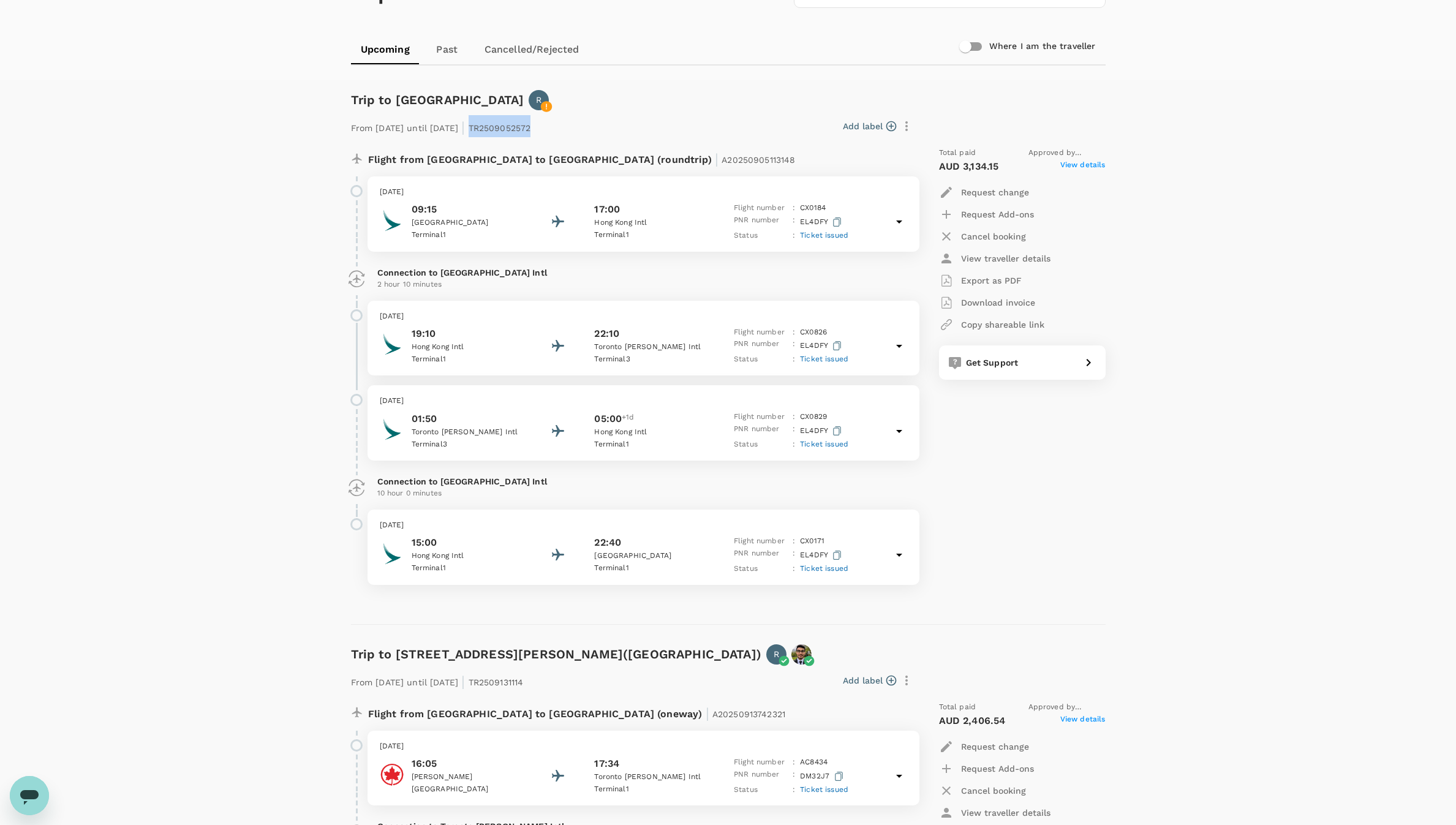
copy p "TR2509052572"
